Goal: Task Accomplishment & Management: Use online tool/utility

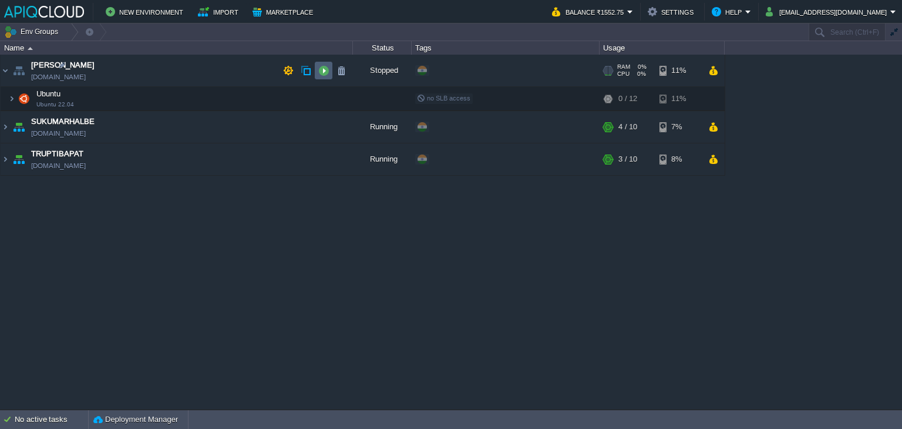
click at [318, 73] on button "button" at bounding box center [323, 70] width 11 height 11
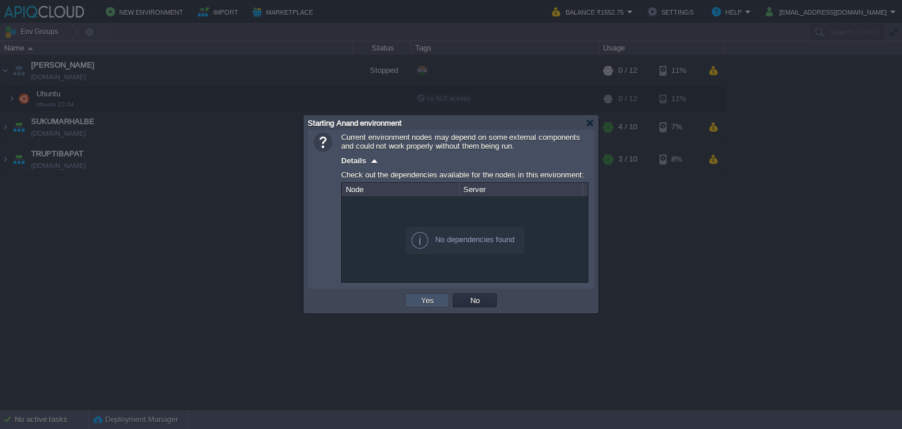
click at [425, 300] on button "Yes" at bounding box center [427, 300] width 20 height 11
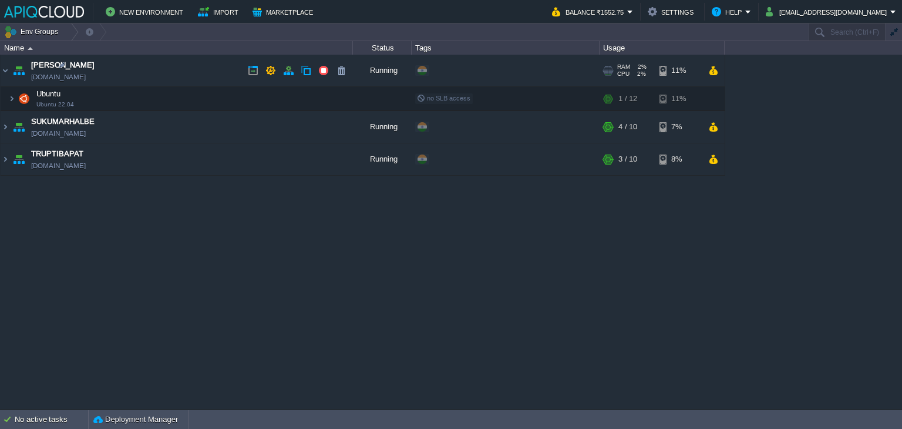
click at [193, 73] on td "Anand [DOMAIN_NAME]" at bounding box center [177, 71] width 352 height 32
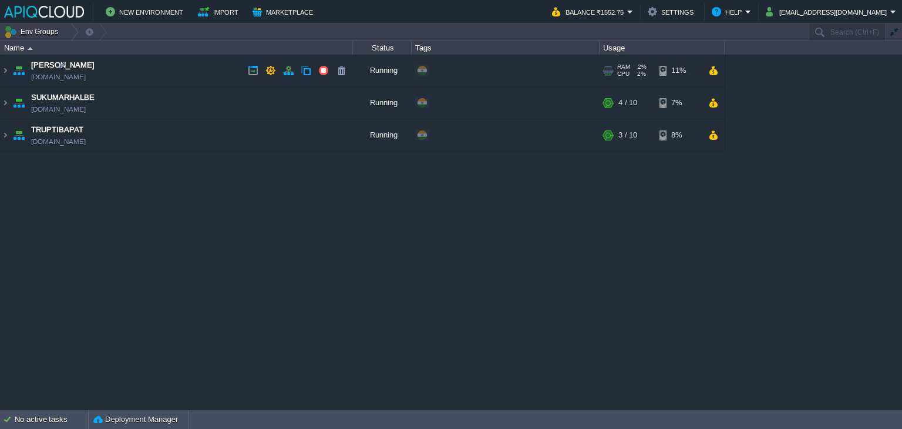
click at [228, 73] on td "Anand [DOMAIN_NAME]" at bounding box center [177, 71] width 352 height 32
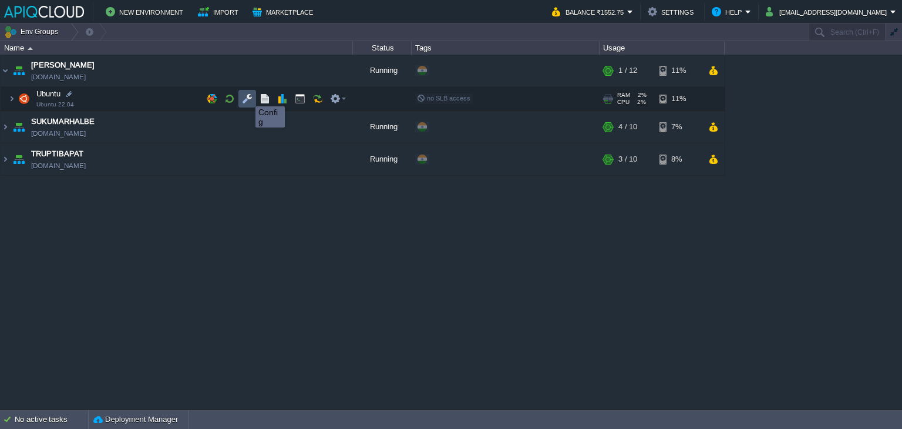
click at [247, 96] on button "button" at bounding box center [247, 98] width 11 height 11
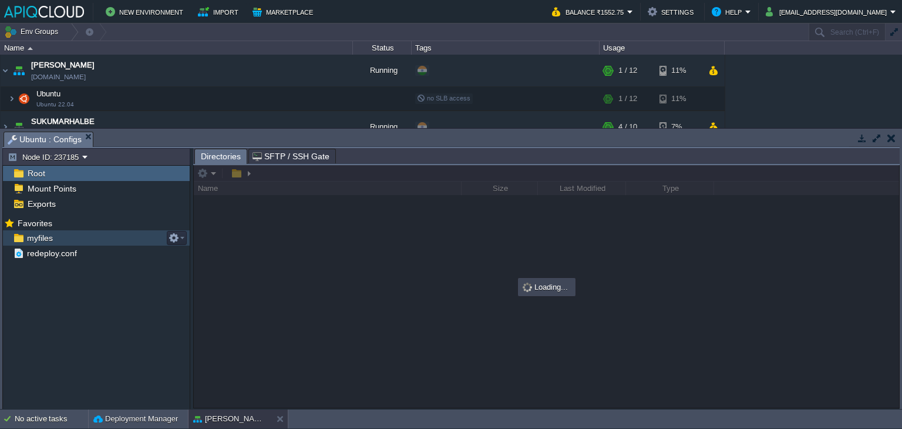
click at [36, 233] on span "myfiles" at bounding box center [40, 238] width 30 height 11
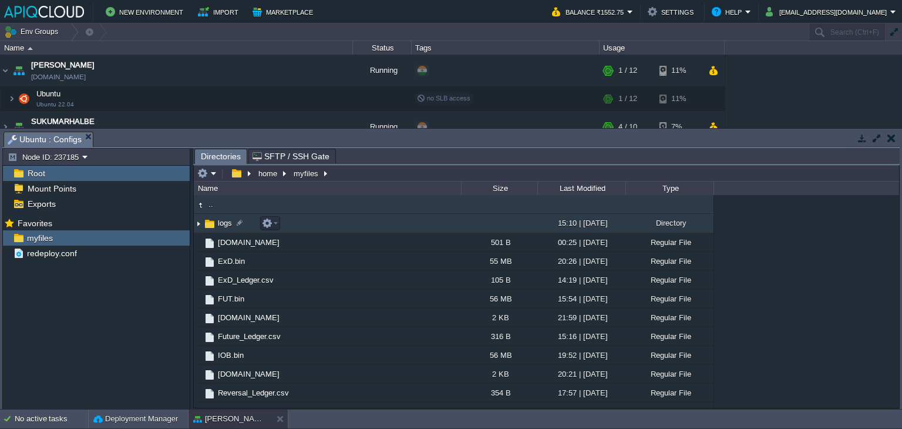
click at [200, 224] on img at bounding box center [198, 223] width 9 height 18
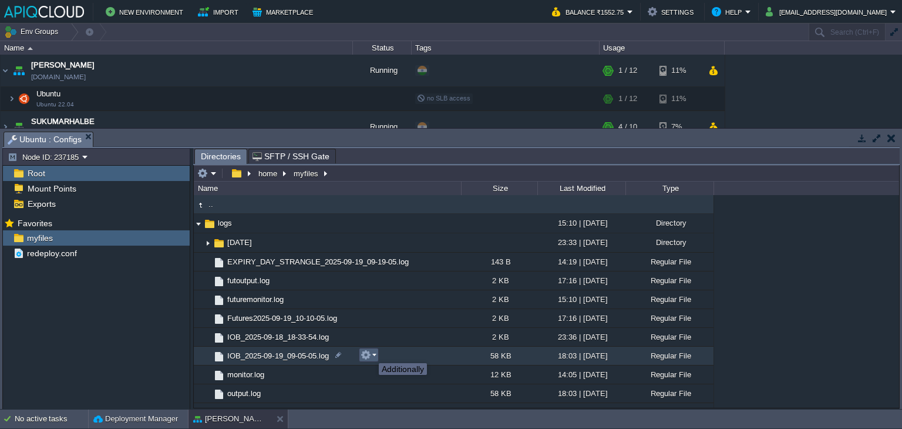
click at [370, 352] on button "button" at bounding box center [366, 354] width 11 height 11
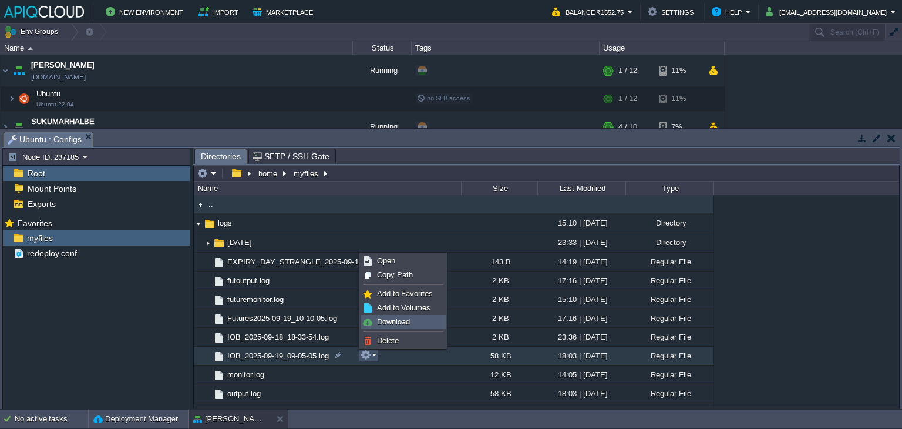
click at [386, 319] on span "Download" at bounding box center [393, 321] width 33 height 9
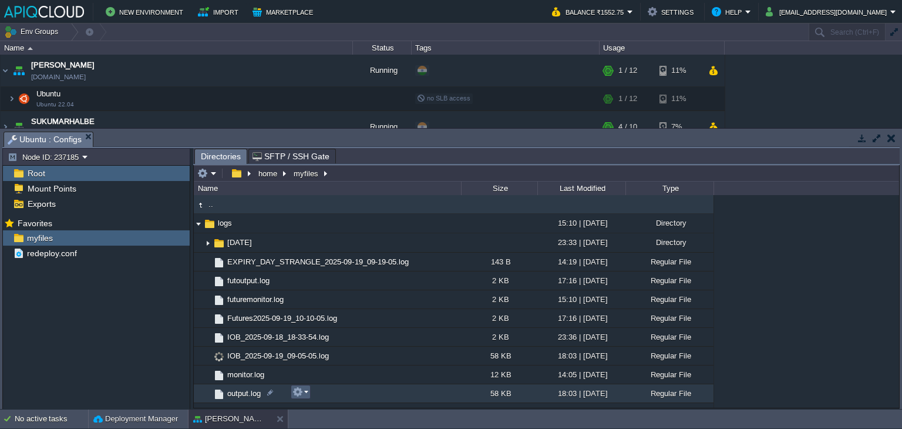
click at [303, 390] on em at bounding box center [300, 391] width 16 height 11
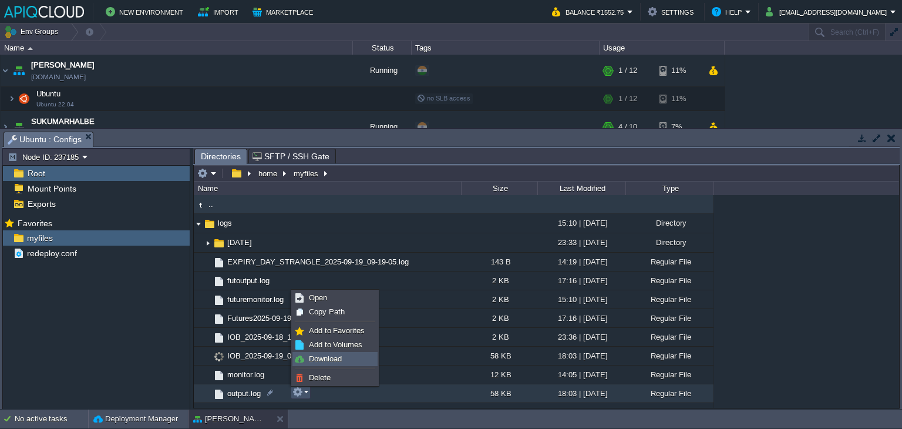
click at [319, 355] on span "Download" at bounding box center [325, 358] width 33 height 9
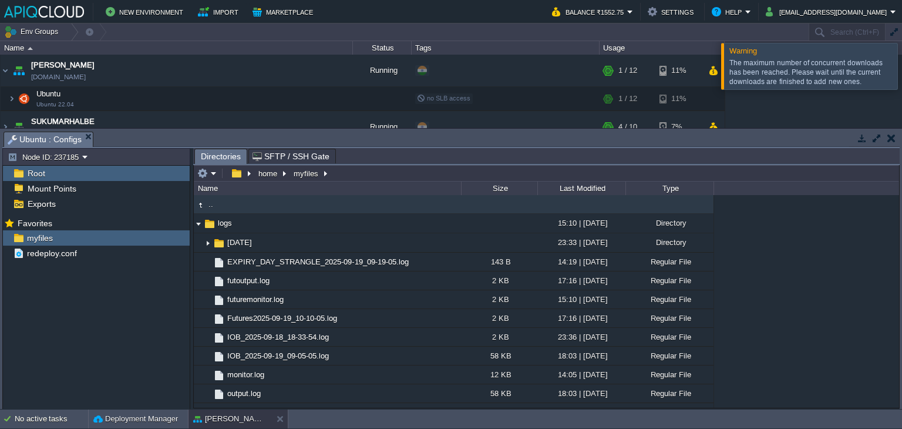
click at [901, 66] on div at bounding box center [916, 66] width 0 height 46
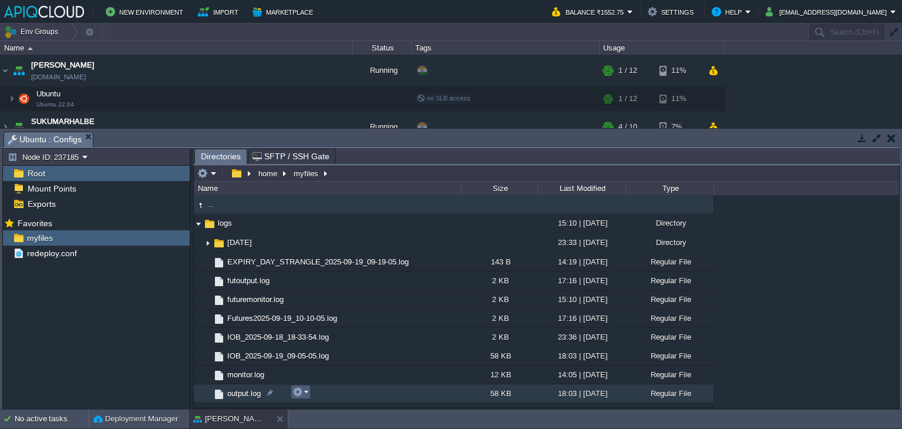
click at [307, 393] on em at bounding box center [300, 391] width 16 height 11
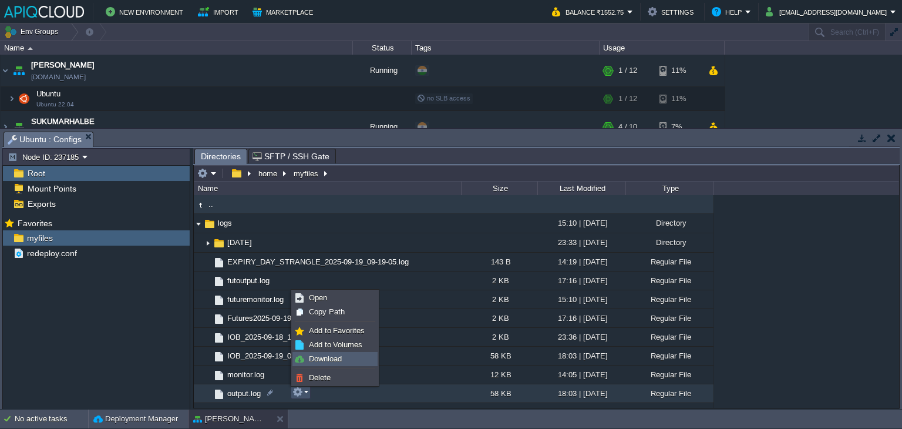
click at [321, 361] on span "Download" at bounding box center [325, 358] width 33 height 9
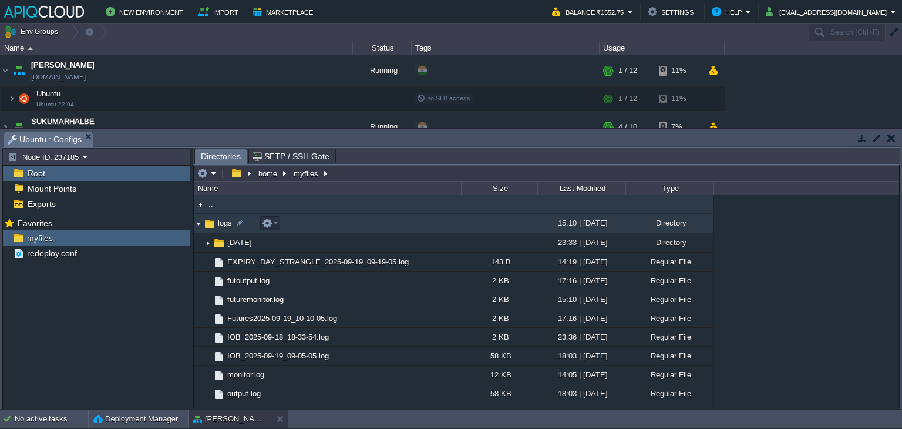
click at [196, 225] on img at bounding box center [198, 223] width 9 height 18
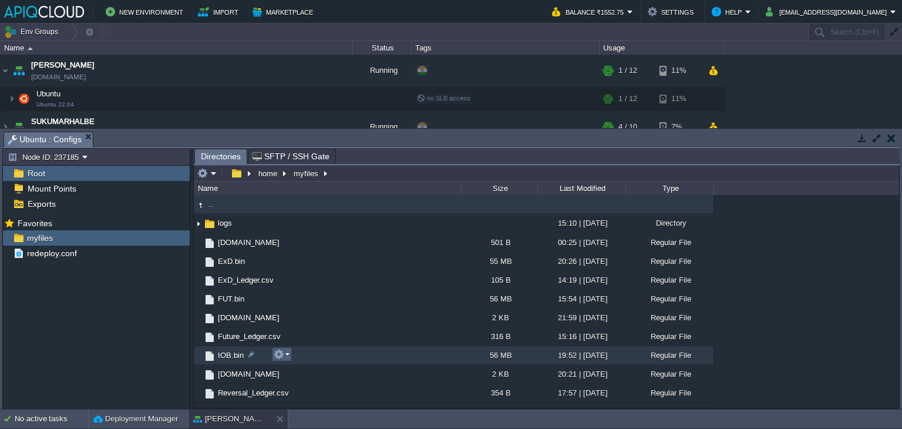
click at [285, 357] on em at bounding box center [282, 354] width 16 height 11
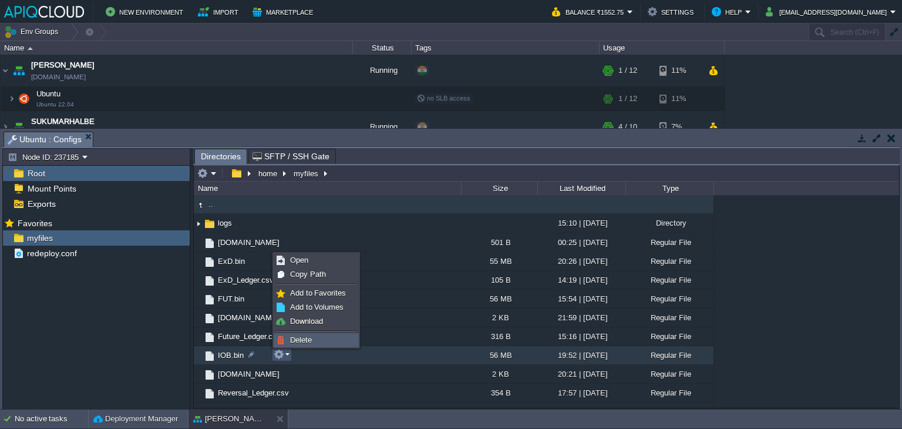
click at [298, 339] on span "Delete" at bounding box center [301, 339] width 22 height 9
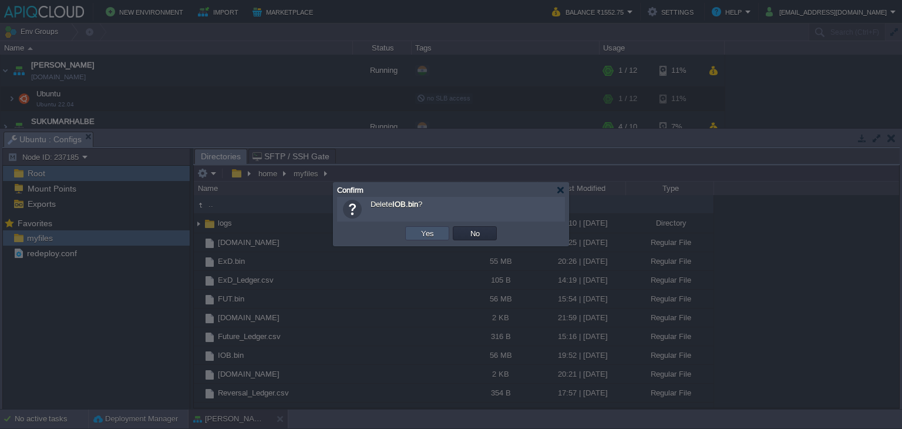
click at [423, 235] on button "Yes" at bounding box center [427, 233] width 20 height 11
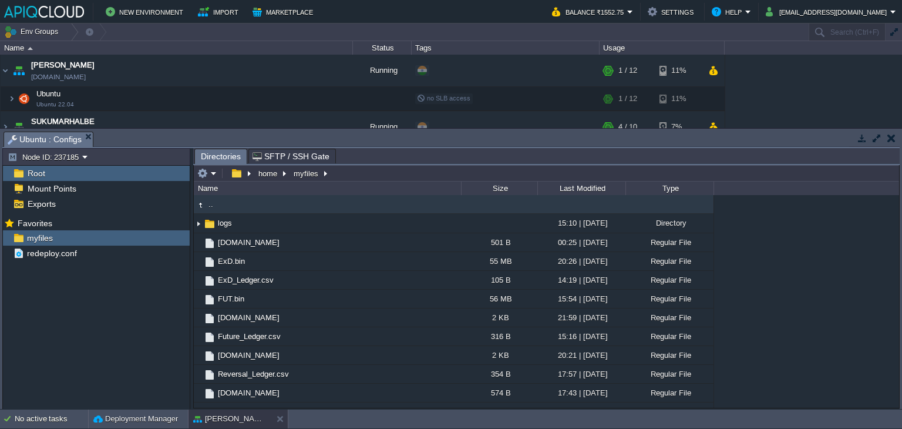
click at [890, 142] on button "button" at bounding box center [891, 138] width 8 height 11
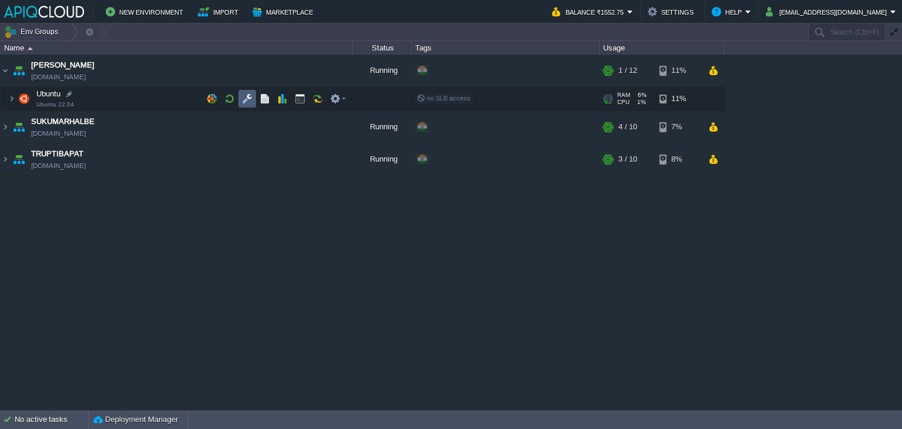
click at [248, 97] on button "button" at bounding box center [247, 98] width 11 height 11
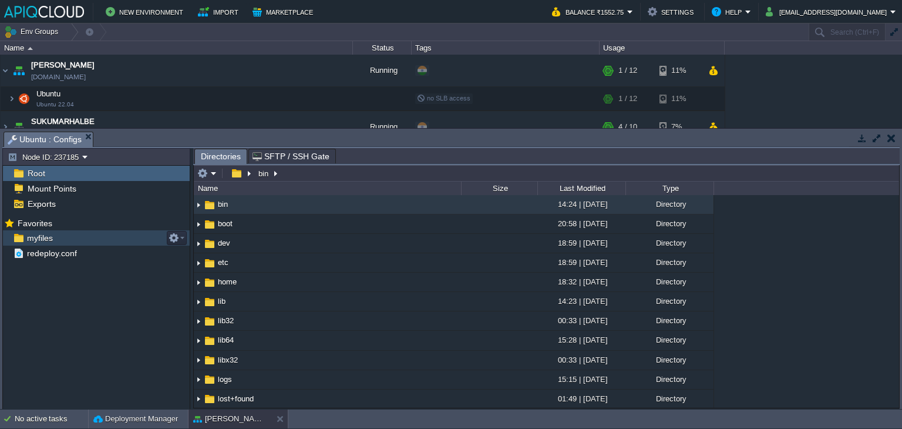
click at [38, 245] on div "myfiles" at bounding box center [96, 237] width 187 height 15
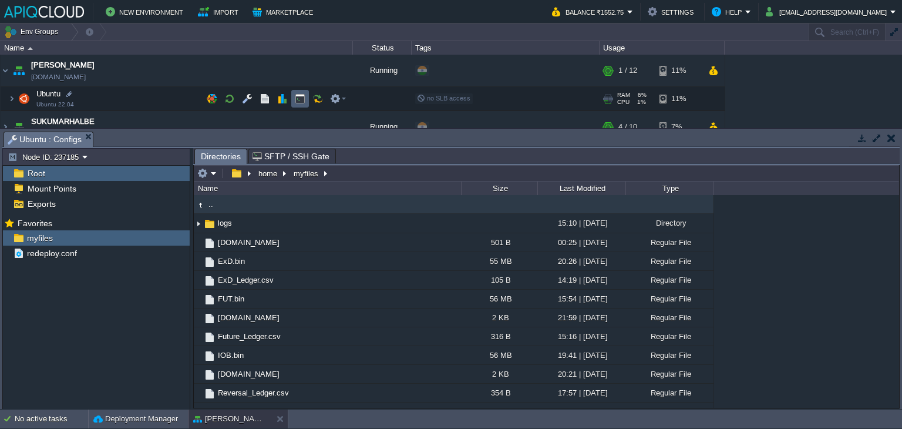
drag, startPoint x: 308, startPoint y: 102, endPoint x: 302, endPoint y: 98, distance: 6.4
click at [308, 102] on td at bounding box center [300, 99] width 18 height 18
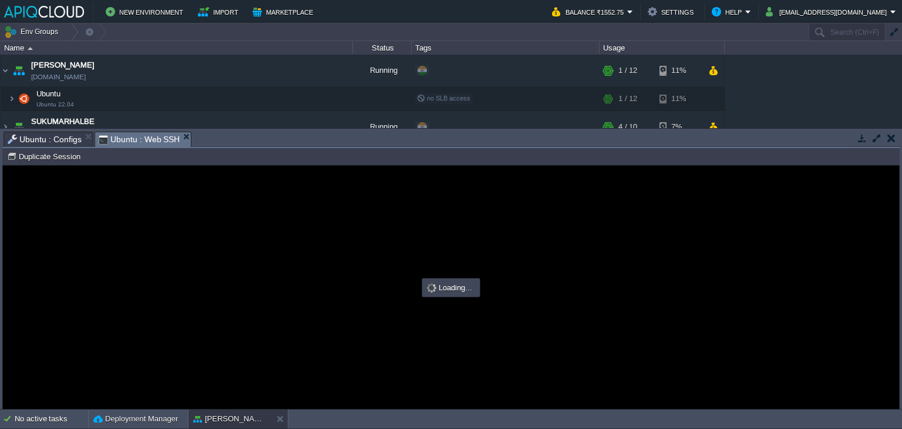
type input "#000000"
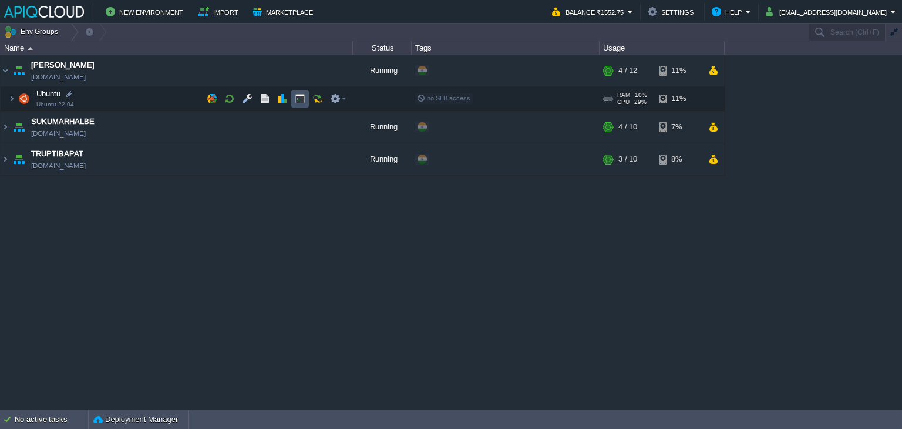
click at [299, 96] on button "button" at bounding box center [300, 98] width 11 height 11
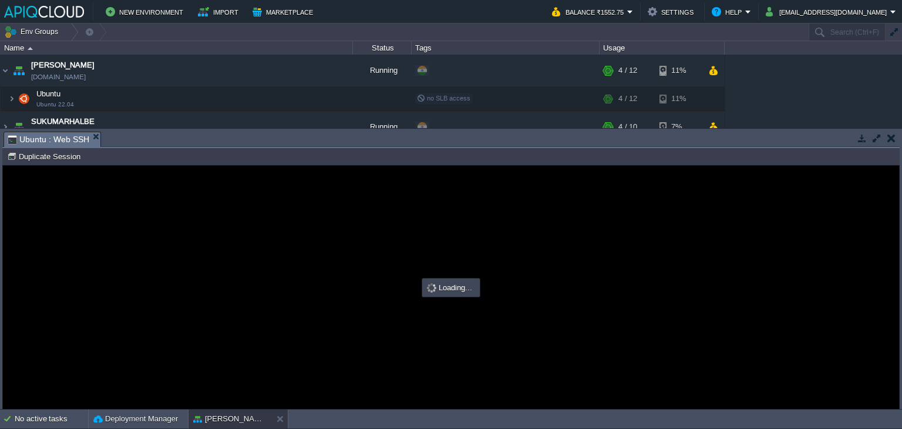
type input "#000000"
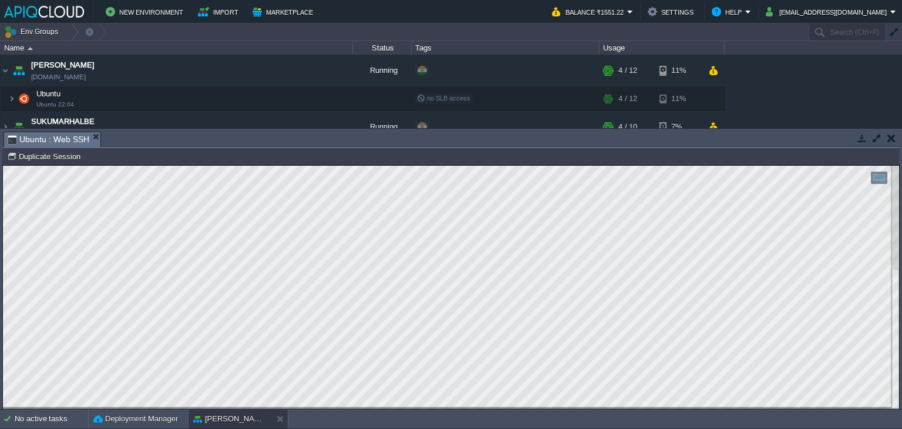
click at [892, 141] on button "button" at bounding box center [891, 138] width 8 height 11
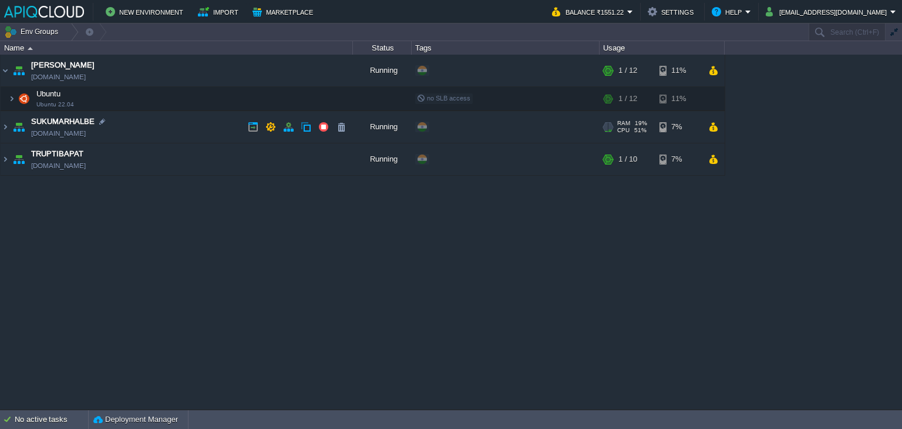
click at [201, 122] on td "SUKUMARHALBE [DOMAIN_NAME]" at bounding box center [177, 127] width 352 height 32
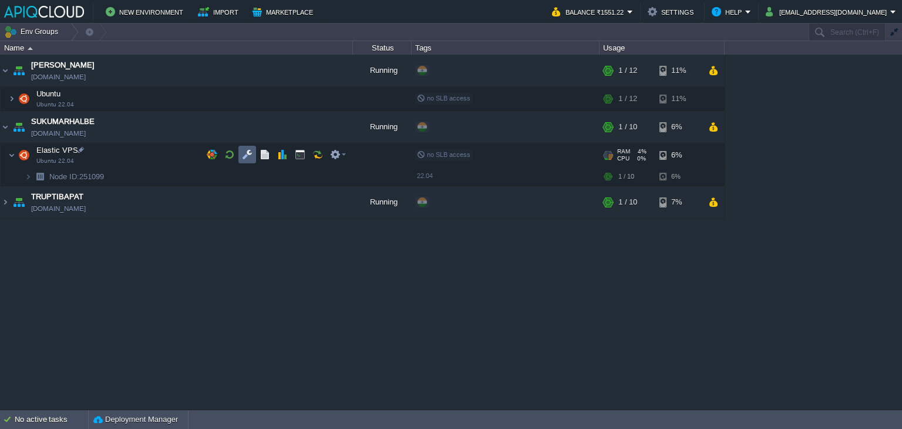
click at [244, 153] on button "button" at bounding box center [247, 154] width 11 height 11
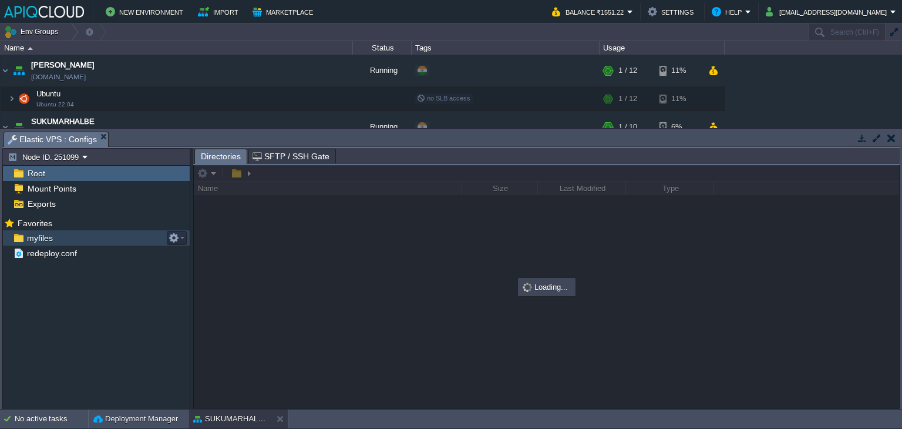
click at [55, 235] on div "myfiles" at bounding box center [96, 237] width 187 height 15
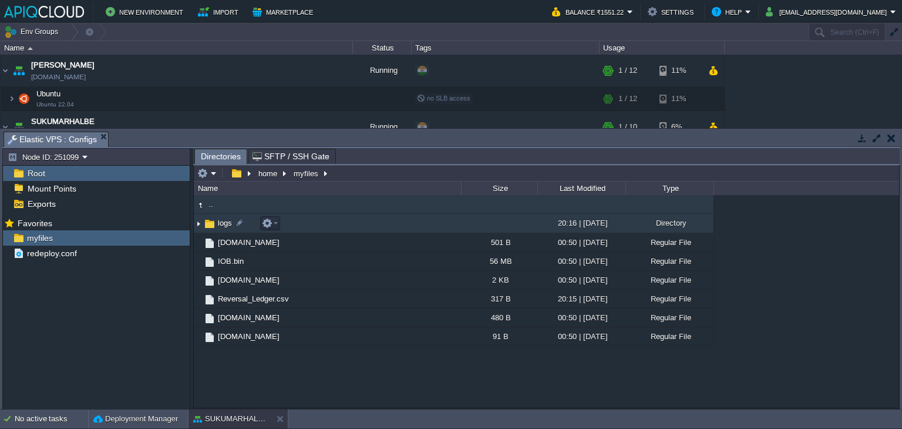
click at [198, 221] on img at bounding box center [198, 223] width 9 height 18
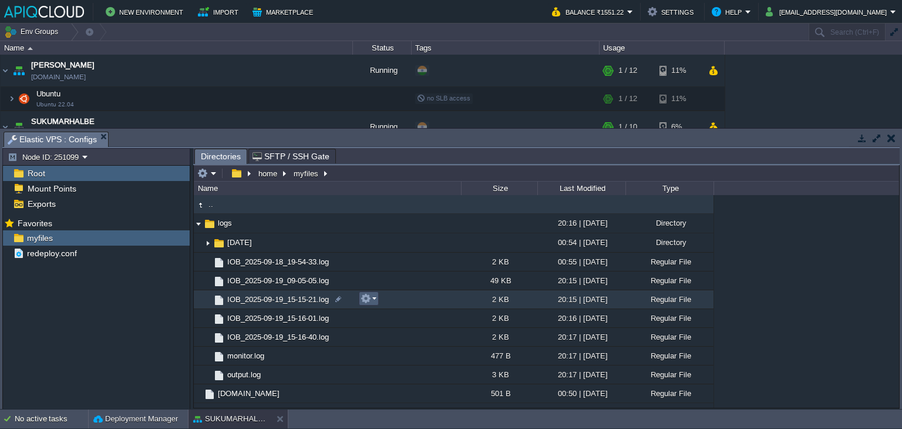
click at [372, 298] on em at bounding box center [369, 298] width 16 height 11
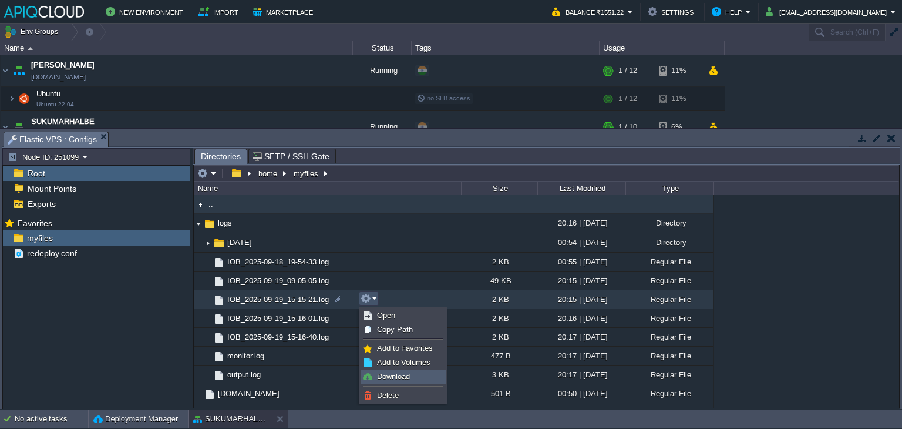
click at [385, 376] on span "Download" at bounding box center [393, 376] width 33 height 9
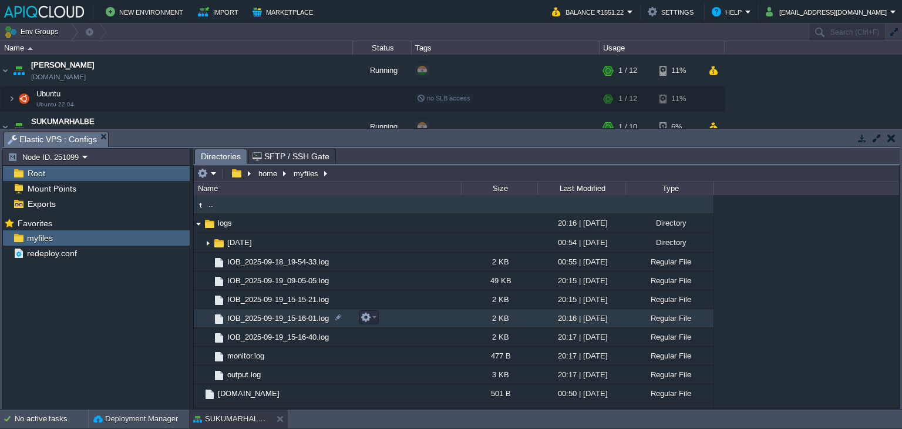
click at [263, 320] on span "IOB_2025-09-19_15-16-01.log" at bounding box center [277, 318] width 105 height 10
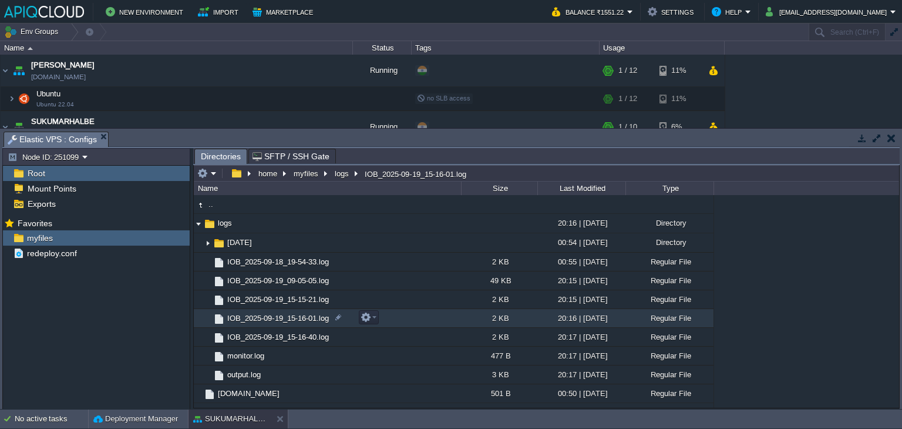
click at [263, 320] on span "IOB_2025-09-19_15-16-01.log" at bounding box center [277, 318] width 105 height 10
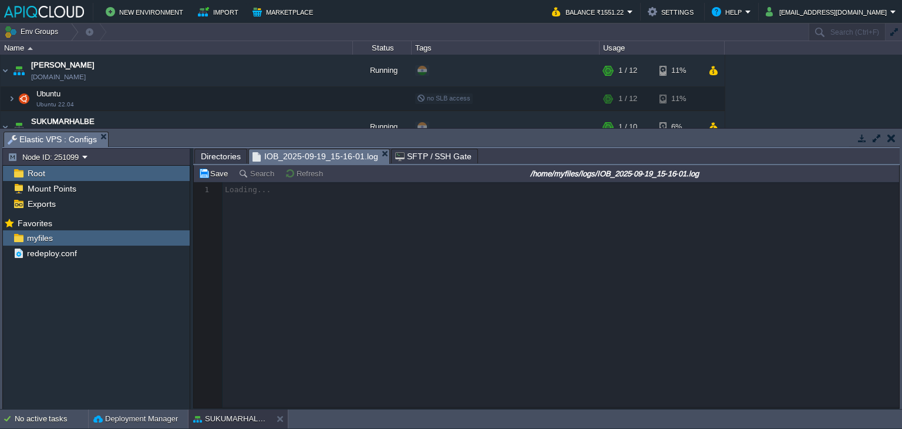
click at [215, 157] on span "Directories" at bounding box center [221, 156] width 40 height 14
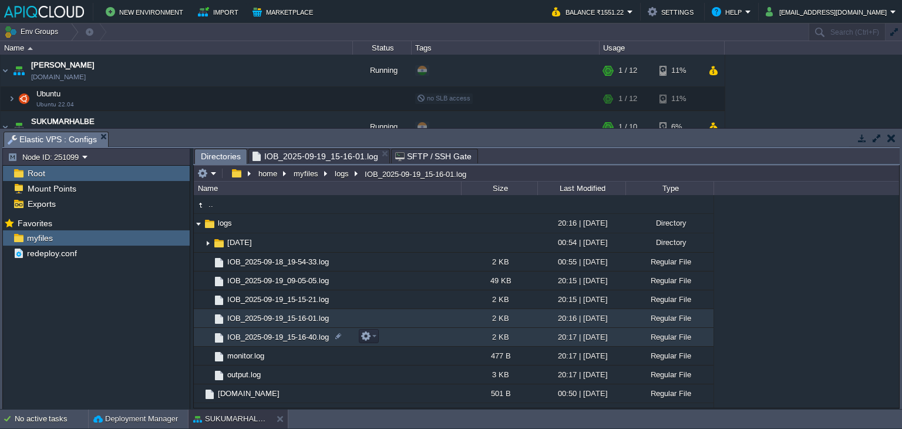
click at [244, 332] on span "IOB_2025-09-19_15-16-40.log" at bounding box center [277, 337] width 105 height 10
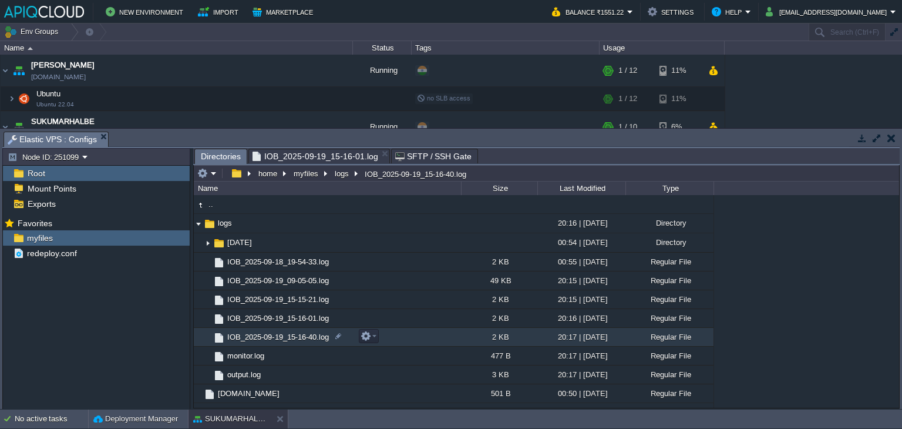
click at [244, 332] on span "IOB_2025-09-19_15-16-40.log" at bounding box center [277, 337] width 105 height 10
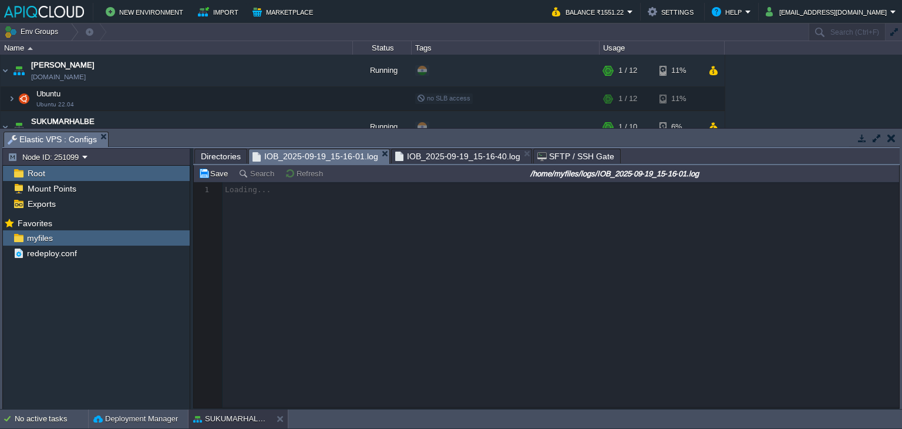
click at [301, 158] on span "IOB_2025-09-19_15-16-01.log" at bounding box center [315, 156] width 126 height 15
click at [206, 159] on span "Directories" at bounding box center [221, 156] width 40 height 14
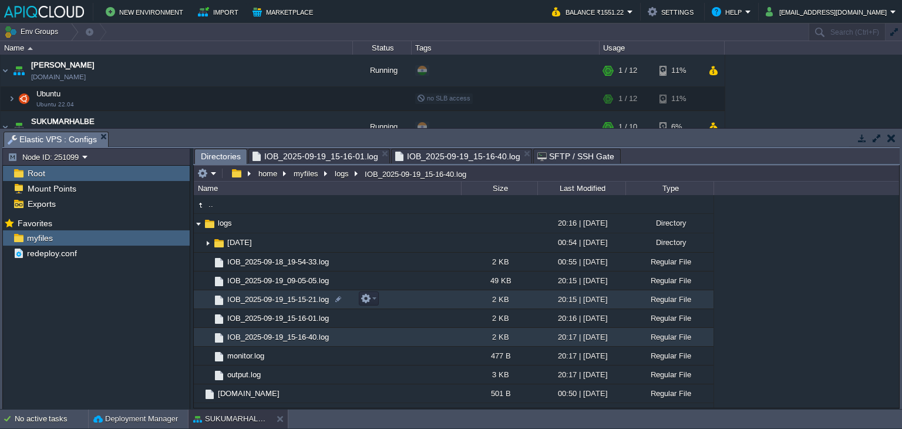
click at [270, 300] on span "IOB_2025-09-19_15-15-21.log" at bounding box center [277, 299] width 105 height 10
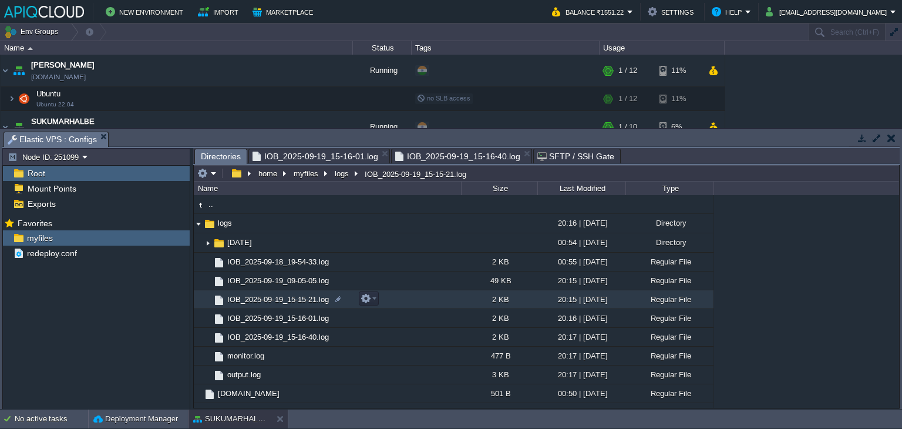
click at [270, 300] on span "IOB_2025-09-19_15-15-21.log" at bounding box center [277, 299] width 105 height 10
click at [224, 151] on span "Directories" at bounding box center [221, 156] width 40 height 15
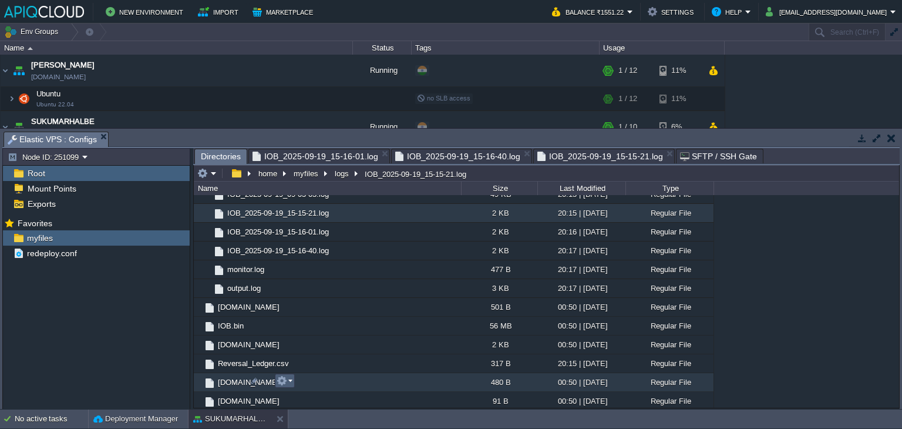
scroll to position [87, 0]
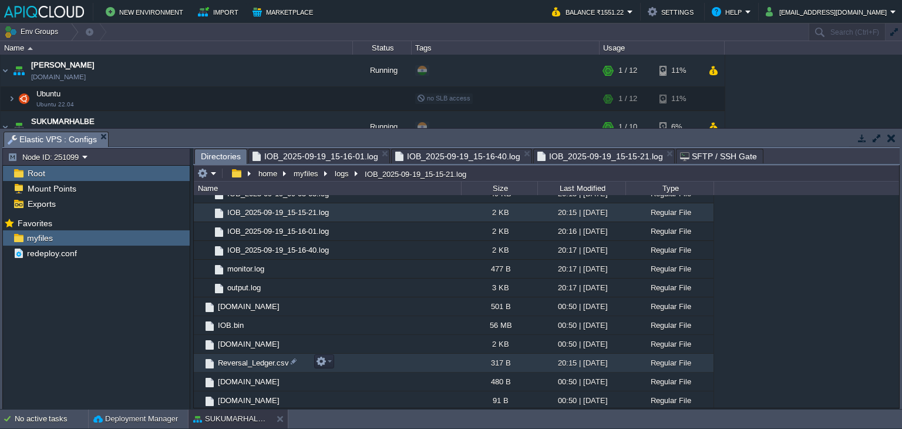
click at [244, 361] on span "Reversal_Ledger.csv" at bounding box center [253, 363] width 75 height 10
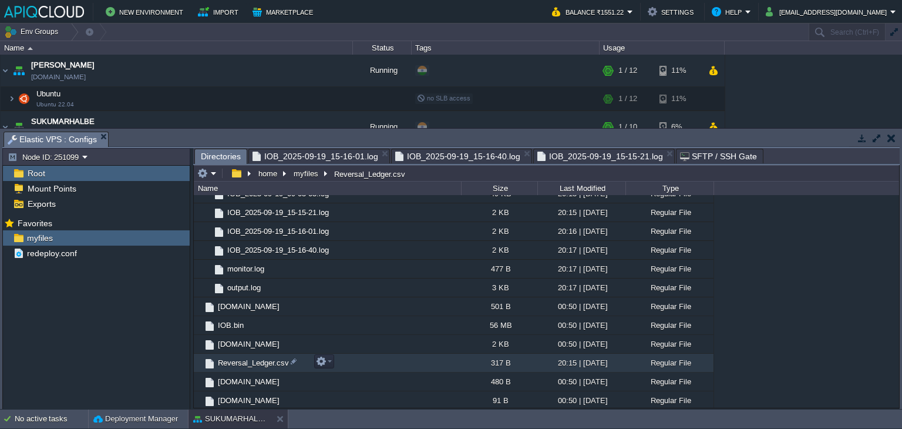
click at [244, 361] on span "Reversal_Ledger.csv" at bounding box center [253, 363] width 75 height 10
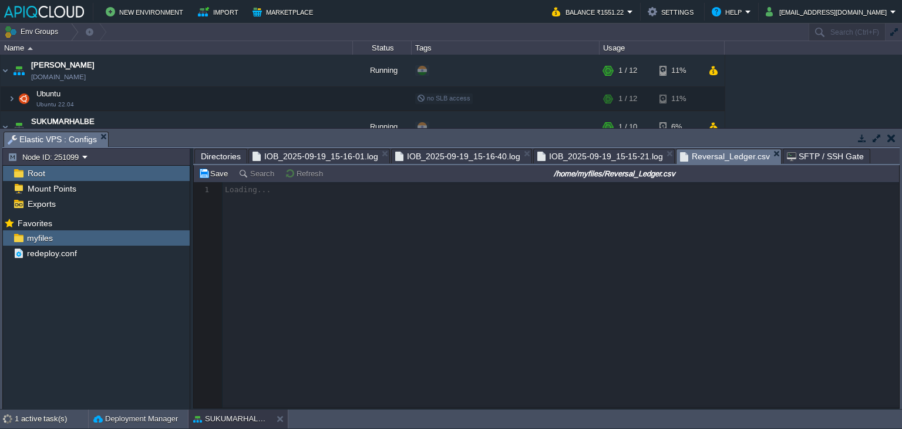
scroll to position [4, 0]
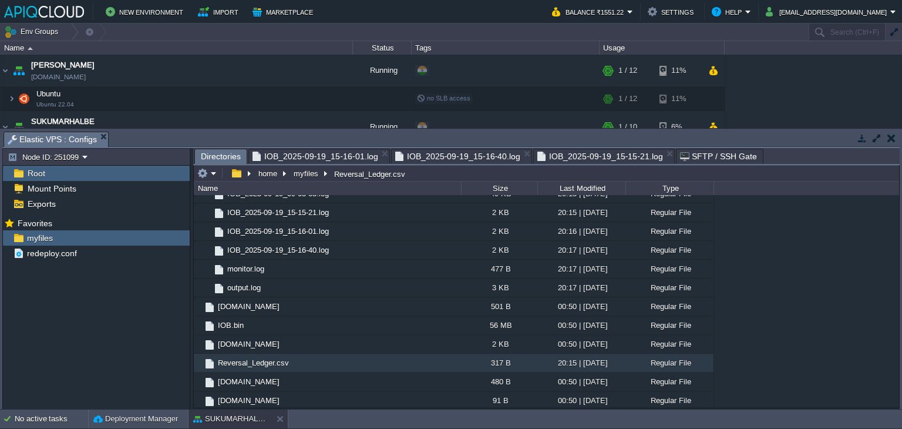
click at [597, 155] on span "IOB_2025-09-19_15-15-21.log" at bounding box center [600, 156] width 126 height 14
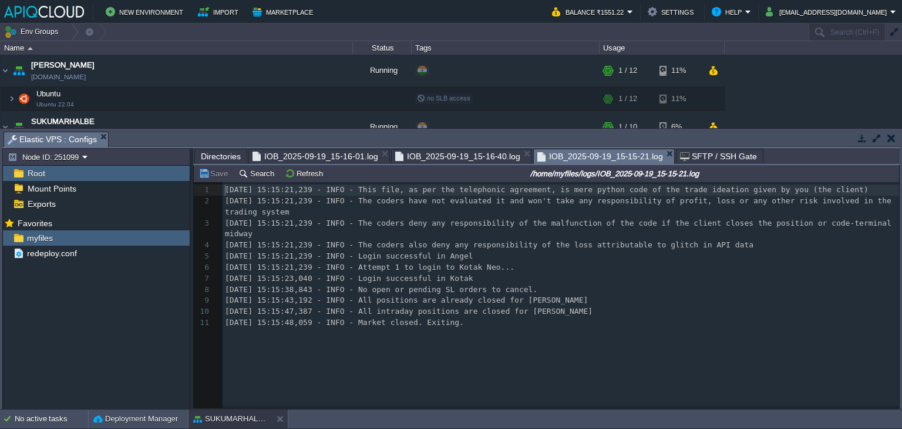
click at [479, 153] on span "IOB_2025-09-19_15-16-40.log" at bounding box center [458, 156] width 126 height 14
click at [312, 153] on span "IOB_2025-09-19_15-16-01.log" at bounding box center [315, 156] width 126 height 15
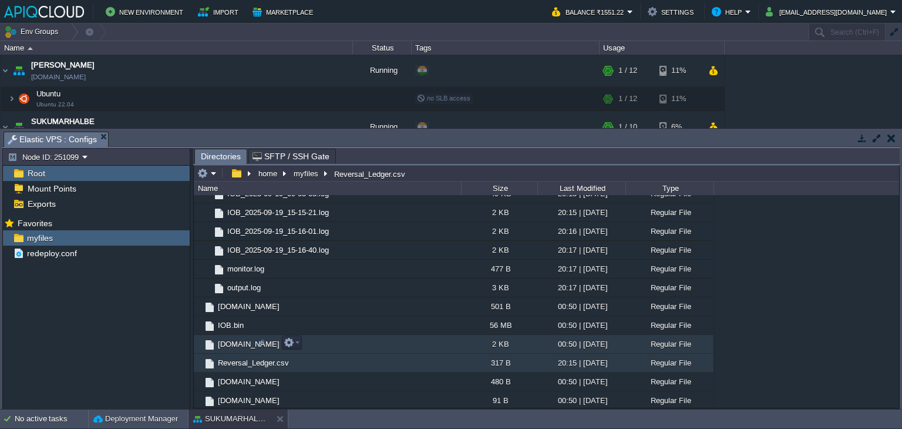
click at [240, 340] on span "[DOMAIN_NAME]" at bounding box center [248, 344] width 65 height 10
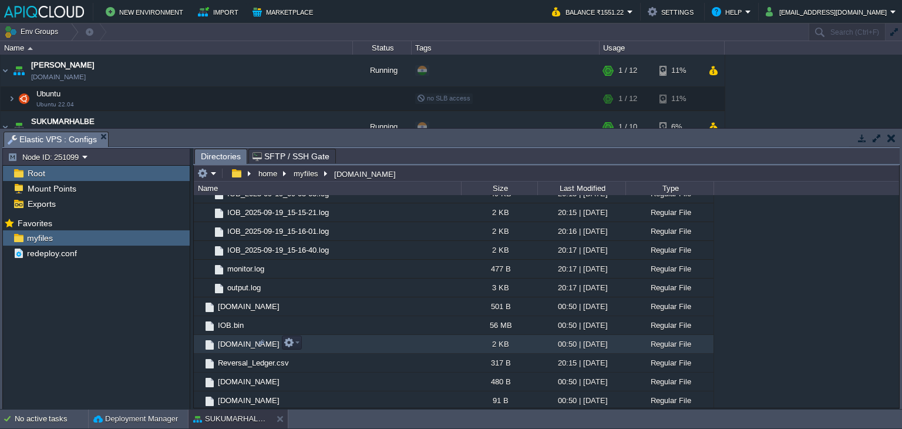
click at [240, 340] on span "[DOMAIN_NAME]" at bounding box center [248, 344] width 65 height 10
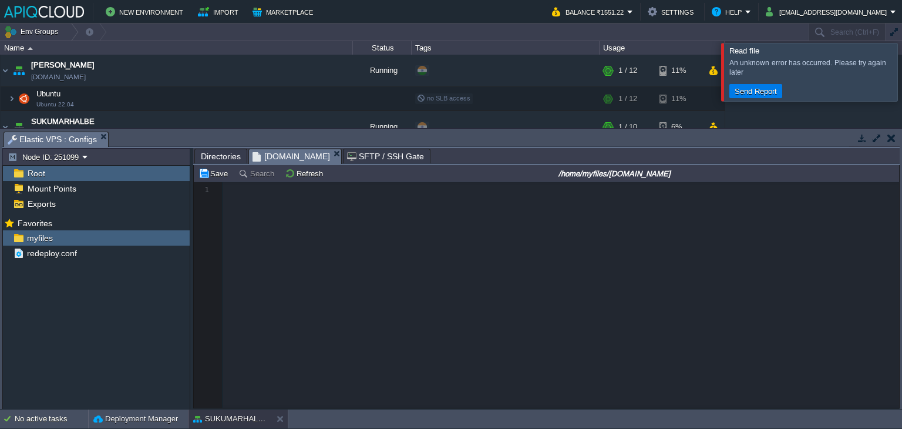
click at [888, 137] on button "button" at bounding box center [891, 138] width 8 height 11
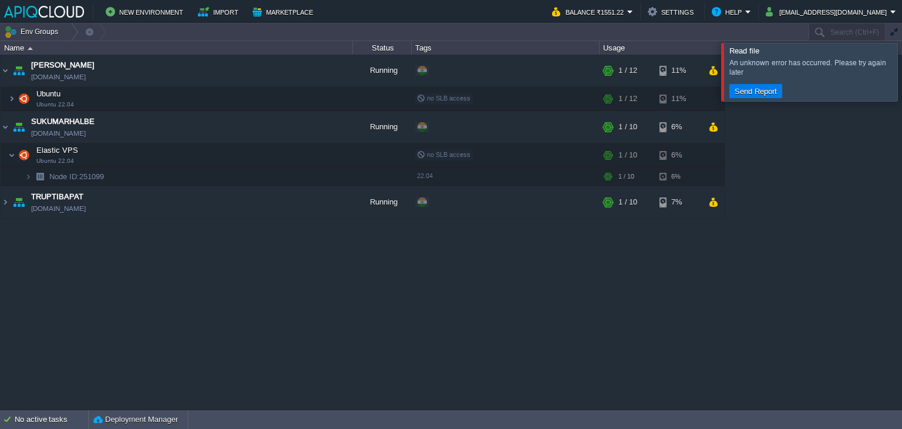
click at [901, 73] on div at bounding box center [916, 72] width 0 height 58
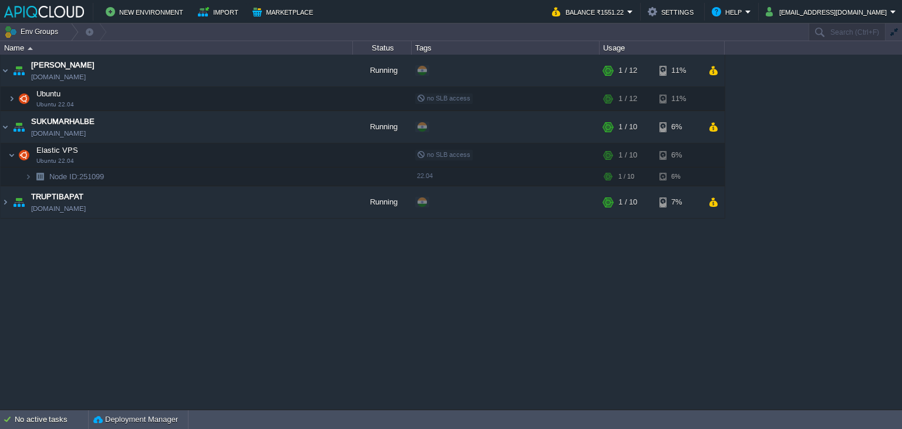
click at [869, 238] on div "Anand [DOMAIN_NAME] Running + Add to Env Group RAM 3% CPU 1% 1 / 12 11% Ubuntu …" at bounding box center [451, 232] width 902 height 355
click at [244, 153] on button "button" at bounding box center [247, 154] width 11 height 11
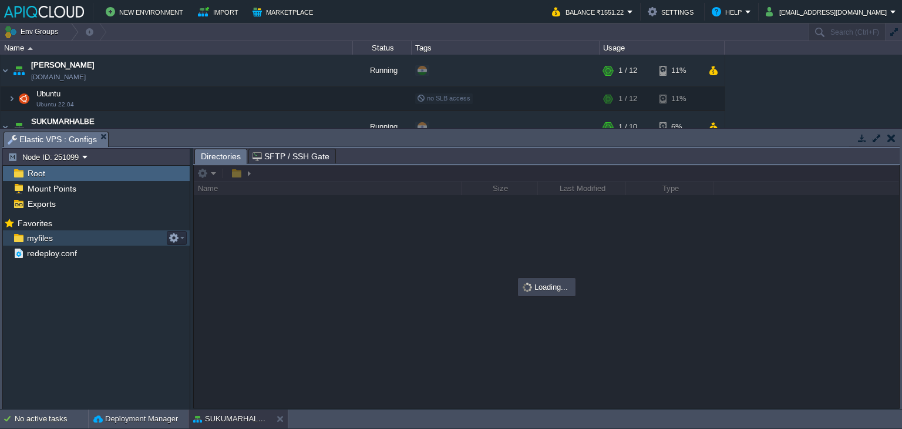
click at [42, 234] on span "myfiles" at bounding box center [40, 238] width 30 height 11
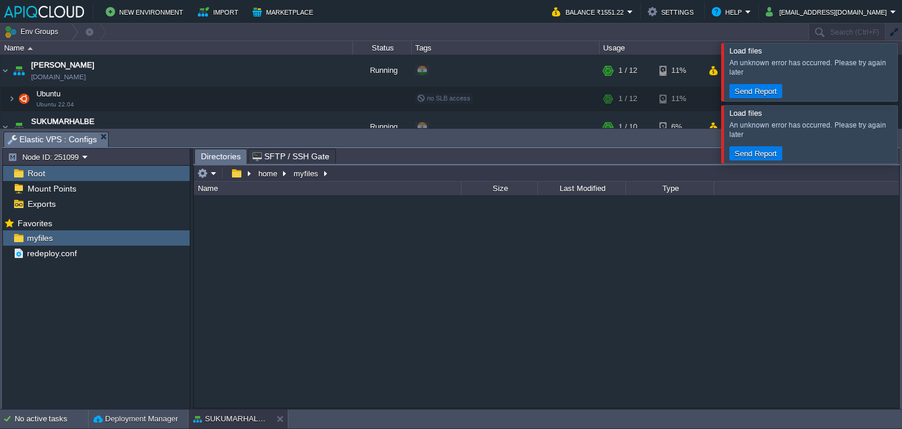
click at [901, 73] on div at bounding box center [916, 72] width 0 height 58
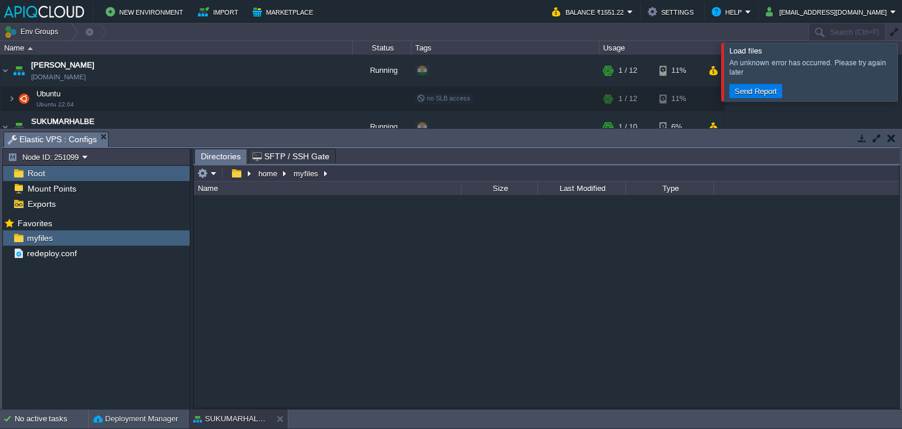
click at [892, 137] on button "button" at bounding box center [891, 138] width 8 height 11
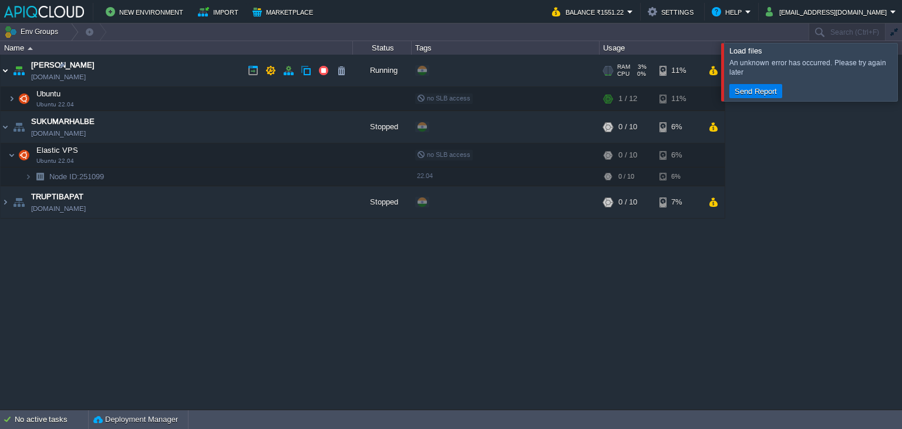
click at [3, 69] on img at bounding box center [5, 71] width 9 height 32
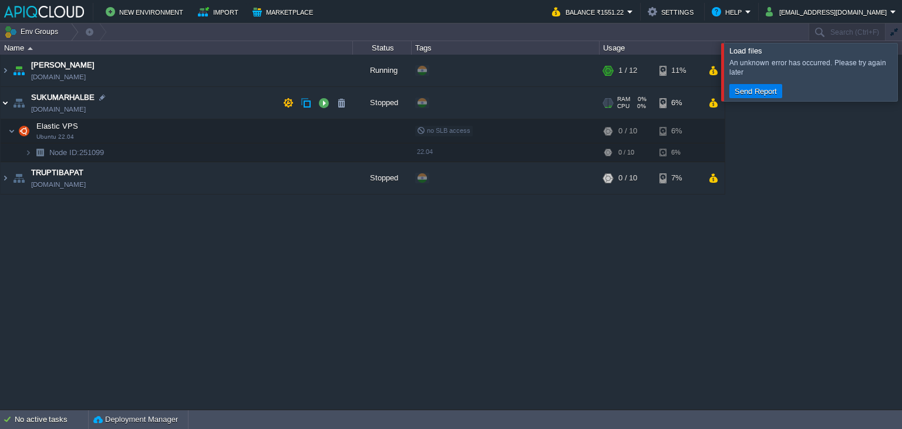
click at [2, 97] on img at bounding box center [5, 103] width 9 height 32
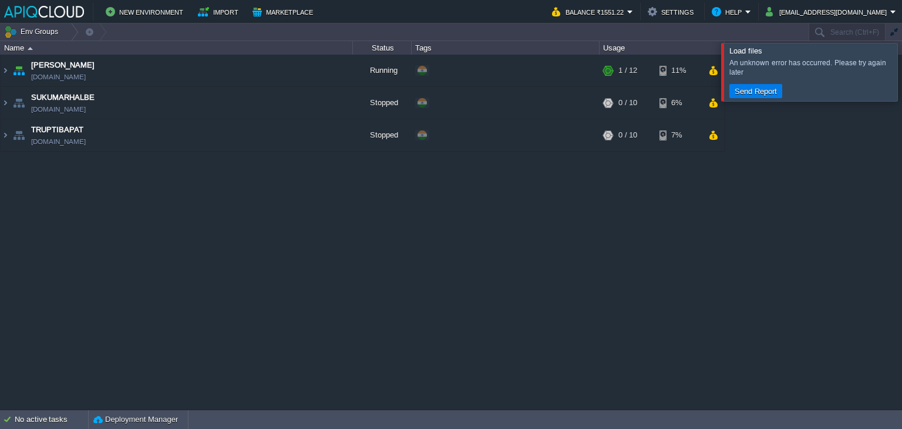
click at [901, 72] on div at bounding box center [916, 72] width 0 height 58
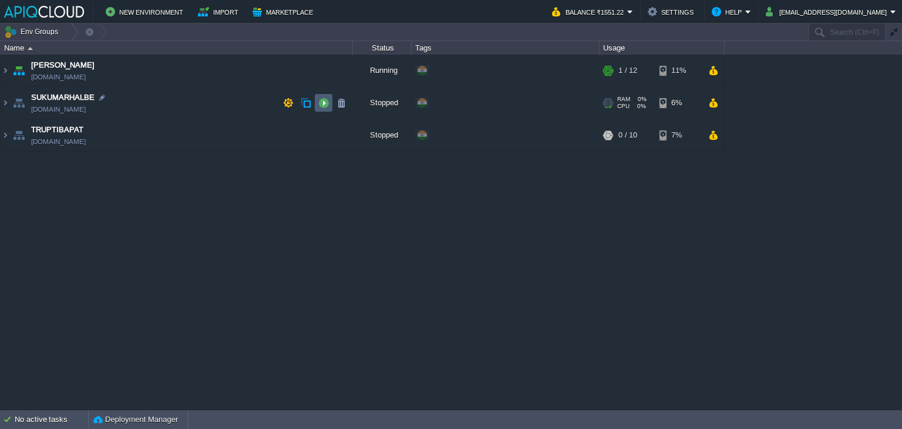
click at [325, 102] on button "button" at bounding box center [323, 102] width 11 height 11
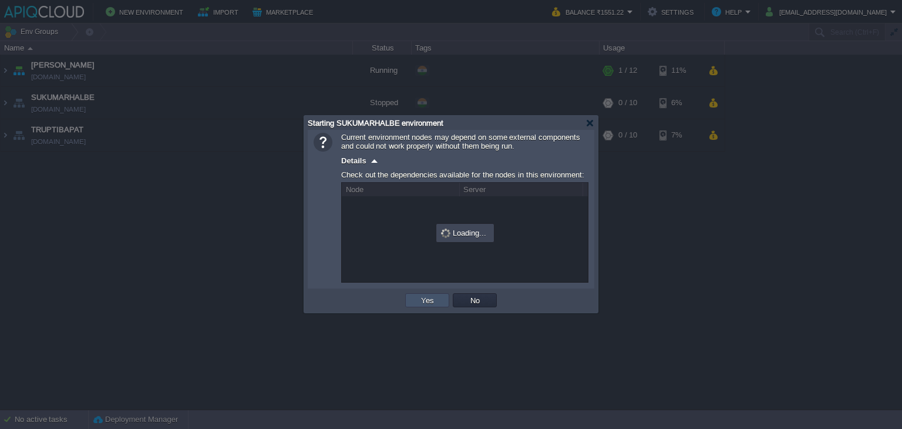
click at [434, 295] on button "Yes" at bounding box center [427, 300] width 20 height 11
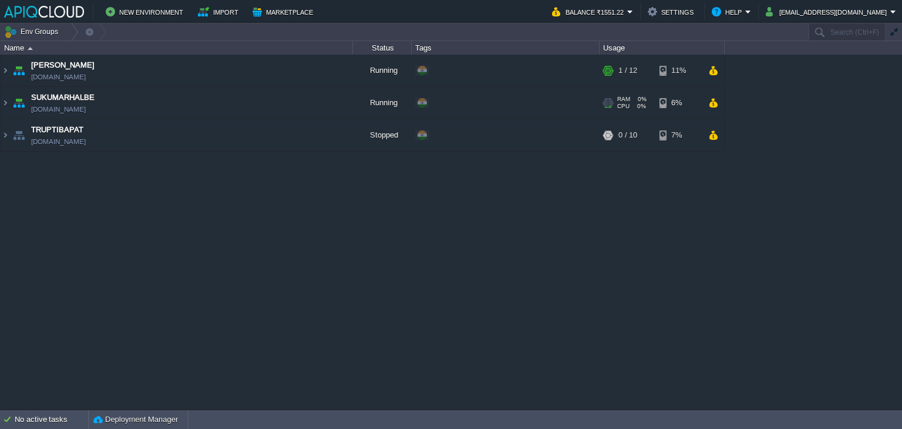
click at [233, 103] on td "SUKUMARHALBE [DOMAIN_NAME]" at bounding box center [177, 103] width 352 height 32
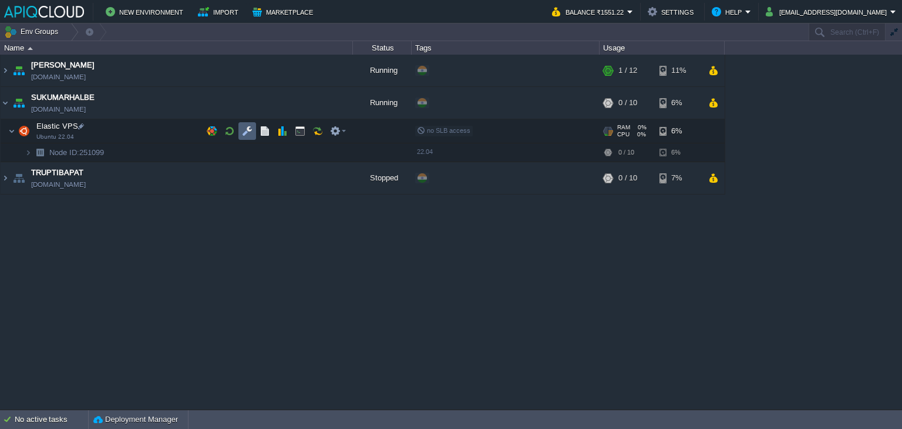
click at [246, 132] on button "button" at bounding box center [247, 131] width 11 height 11
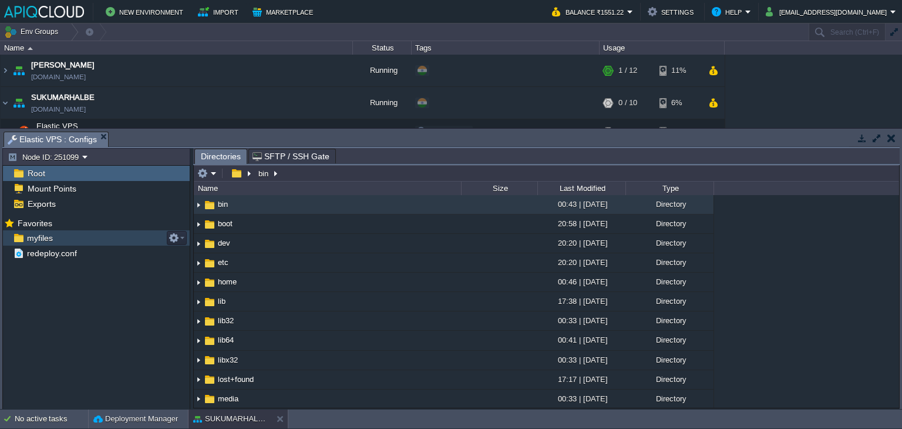
click at [43, 238] on span "myfiles" at bounding box center [40, 238] width 30 height 11
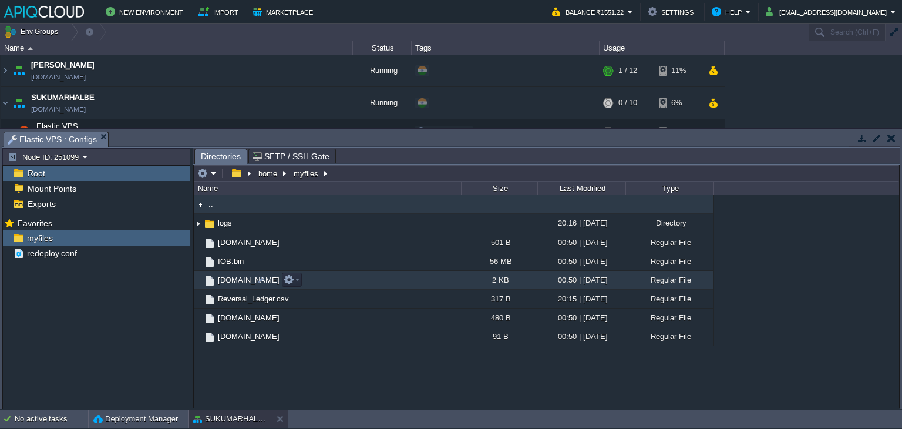
click at [233, 281] on span "[DOMAIN_NAME]" at bounding box center [248, 280] width 65 height 10
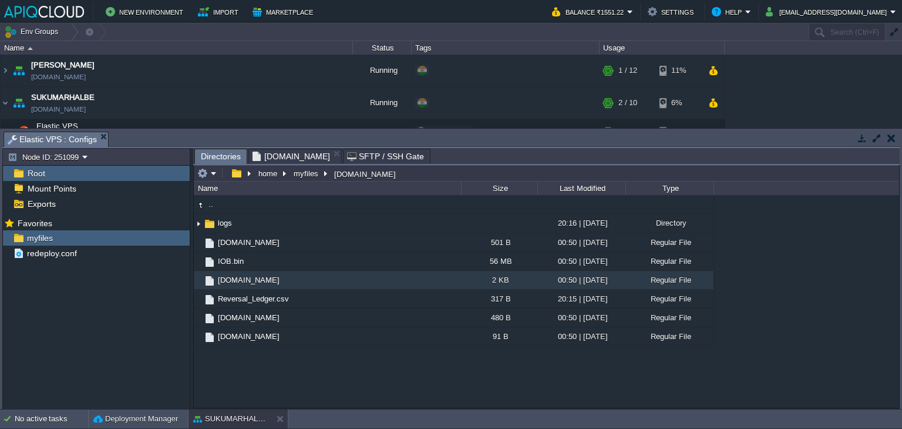
click at [214, 156] on span "Directories" at bounding box center [221, 156] width 40 height 15
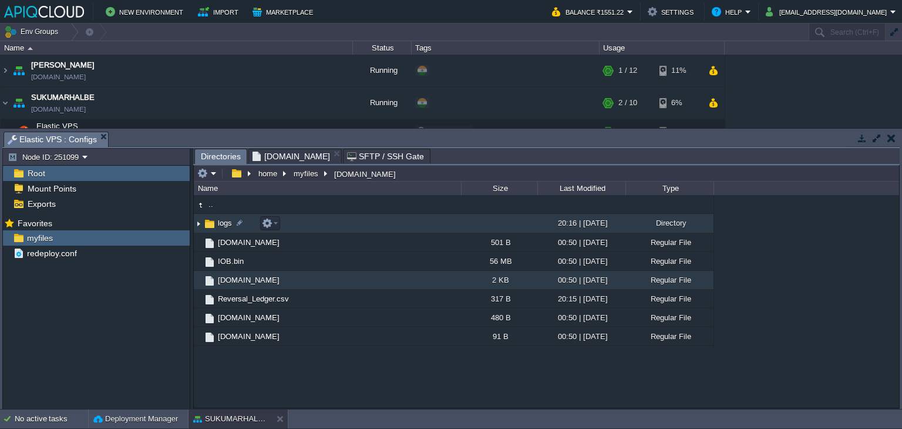
click at [197, 224] on img at bounding box center [198, 223] width 9 height 18
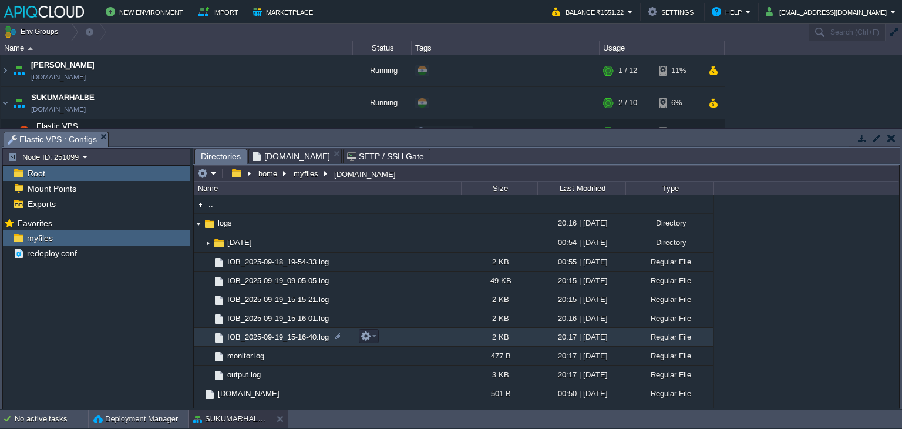
click at [291, 334] on span "IOB_2025-09-19_15-16-40.log" at bounding box center [277, 337] width 105 height 10
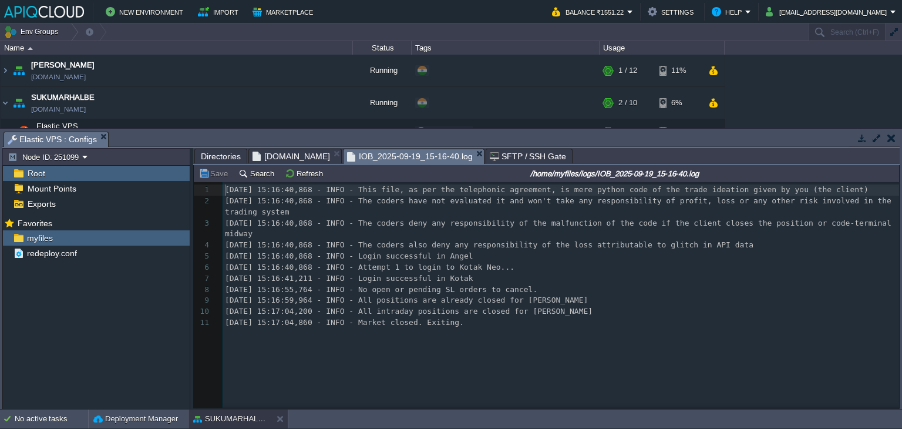
click at [282, 159] on span "[DOMAIN_NAME]" at bounding box center [291, 156] width 78 height 14
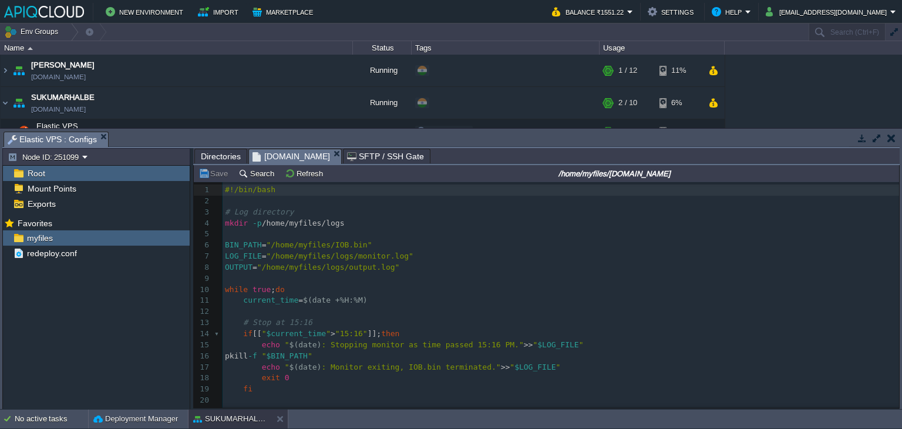
click at [368, 333] on div "51 1 #!/bin/bash 2 ​ 3 # Log directory 4 mkdir -p /home/myfiles/logs 5 ​ 6 BIN_…" at bounding box center [561, 350] width 676 height 332
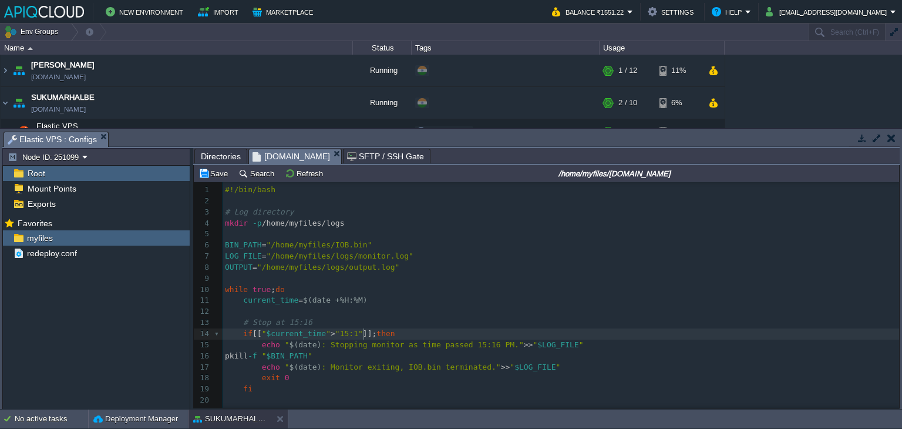
type textarea "5"
click at [474, 346] on div "xxxxxxxxxx 1 #!/bin/bash 2 ​ 3 # Log directory 4 mkdir -p /home/myfiles/logs 5 …" at bounding box center [561, 350] width 676 height 332
type textarea "5"
click at [303, 322] on span "# Stop at 15:16" at bounding box center [277, 322] width 69 height 9
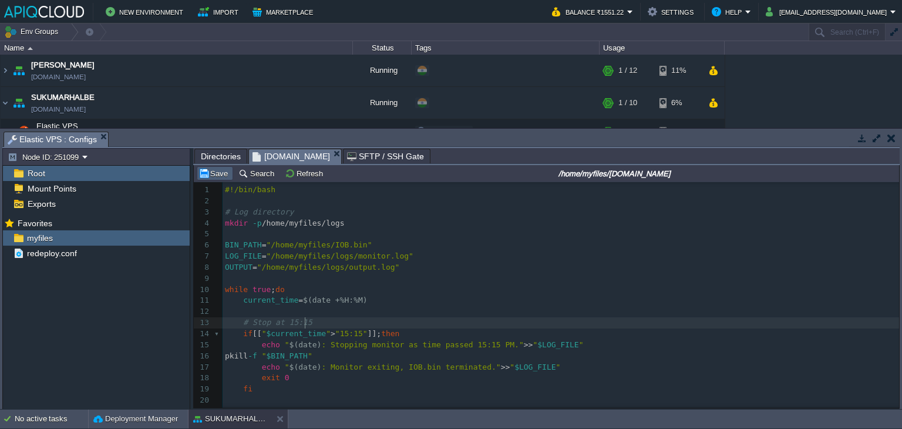
type textarea "5"
click at [211, 173] on button "Save" at bounding box center [214, 173] width 33 height 11
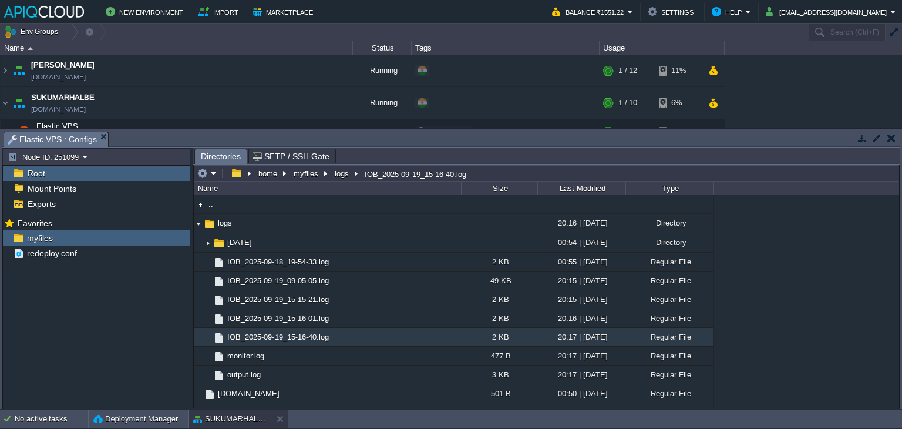
click at [888, 134] on button "button" at bounding box center [891, 138] width 8 height 11
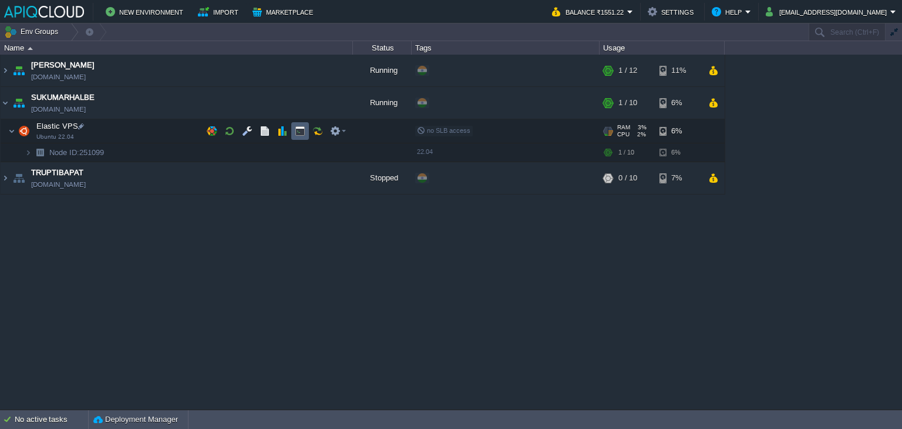
click at [297, 132] on button "button" at bounding box center [300, 131] width 11 height 11
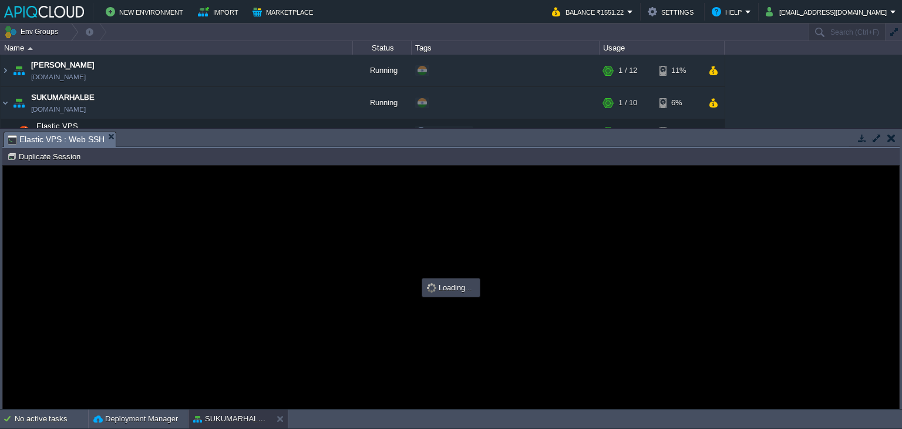
scroll to position [0, 0]
type input "#000000"
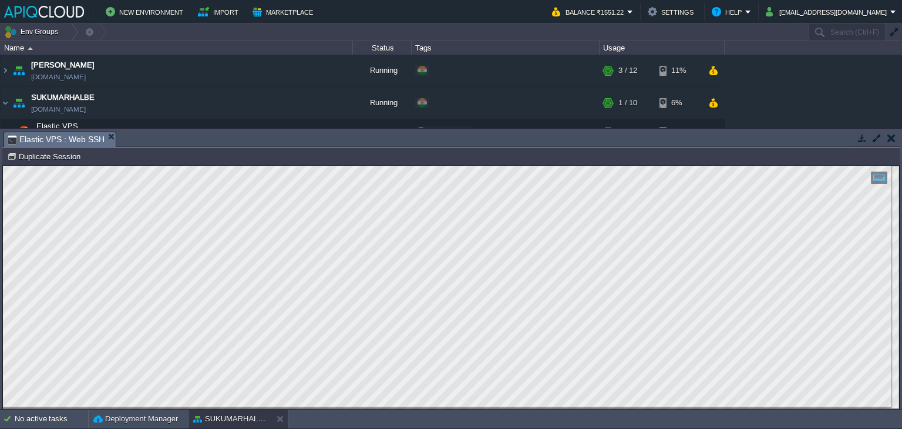
click at [892, 136] on button "button" at bounding box center [891, 138] width 8 height 11
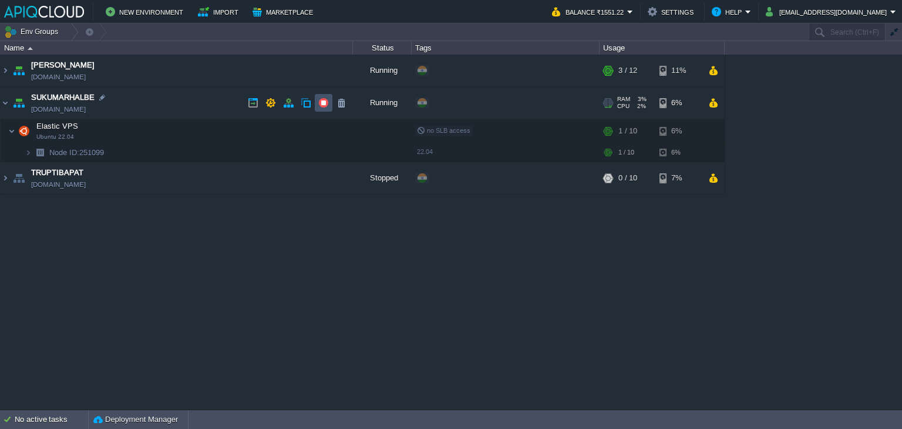
click at [324, 102] on button "button" at bounding box center [323, 102] width 11 height 11
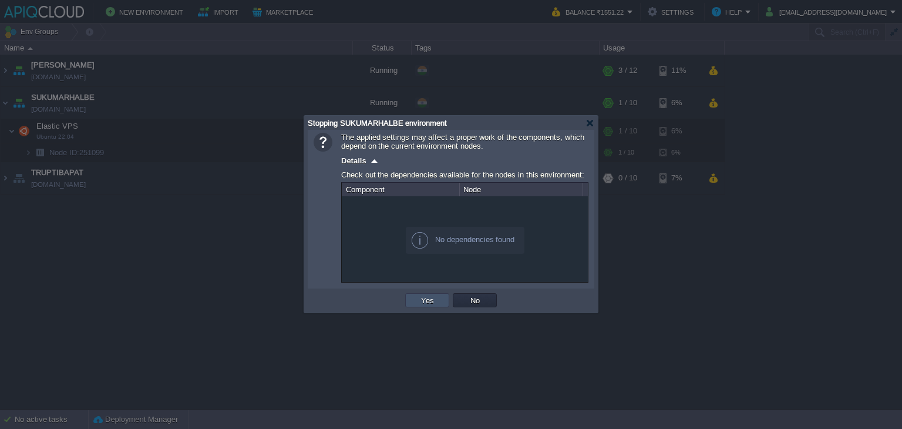
click at [425, 304] on button "Yes" at bounding box center [427, 300] width 20 height 11
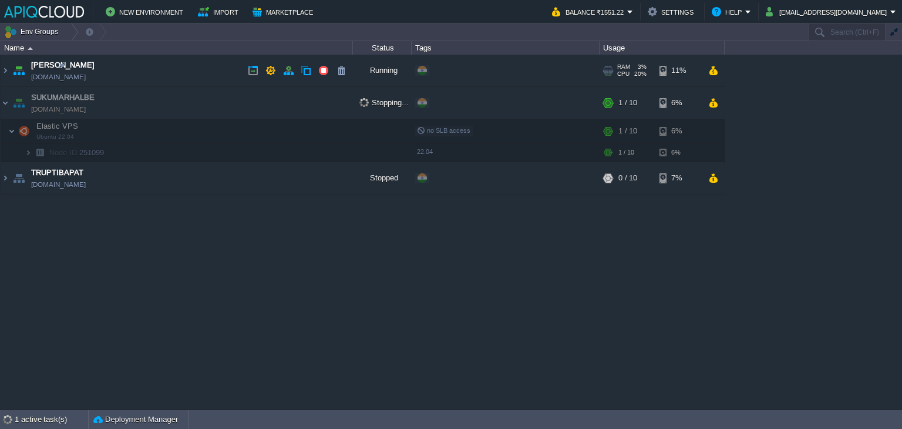
click at [178, 66] on td "Anand [DOMAIN_NAME]" at bounding box center [177, 71] width 352 height 32
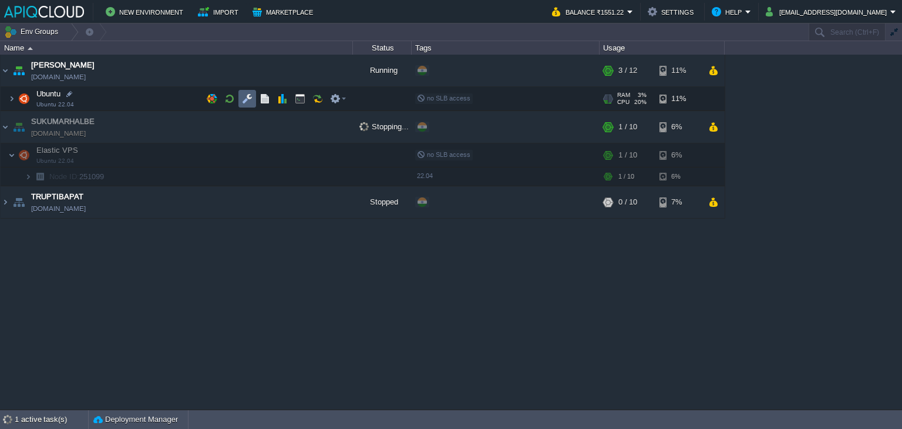
click at [245, 99] on button "button" at bounding box center [247, 98] width 11 height 11
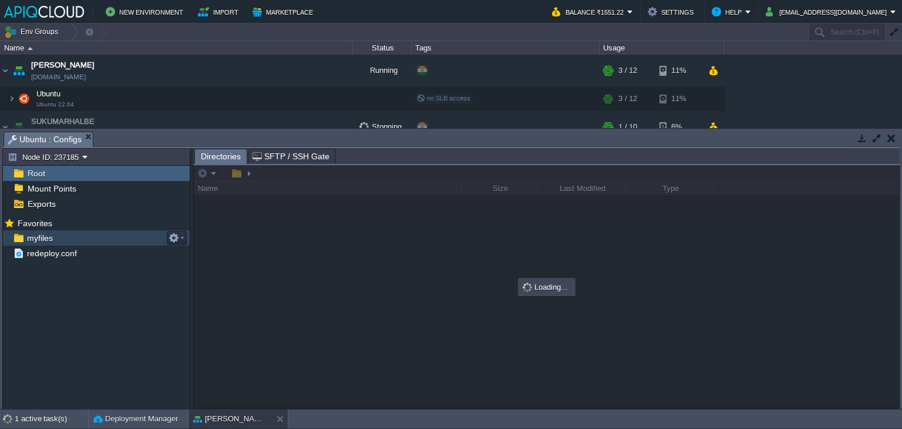
click at [33, 239] on span "myfiles" at bounding box center [40, 238] width 30 height 11
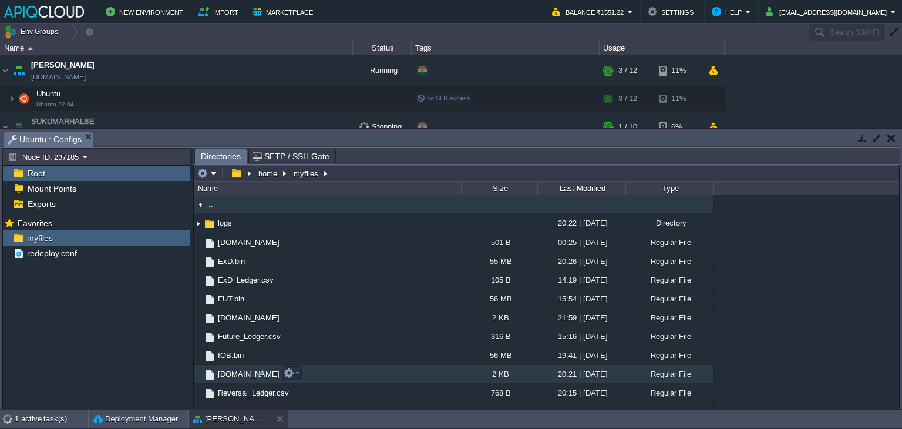
click at [227, 369] on span "[DOMAIN_NAME]" at bounding box center [248, 374] width 65 height 10
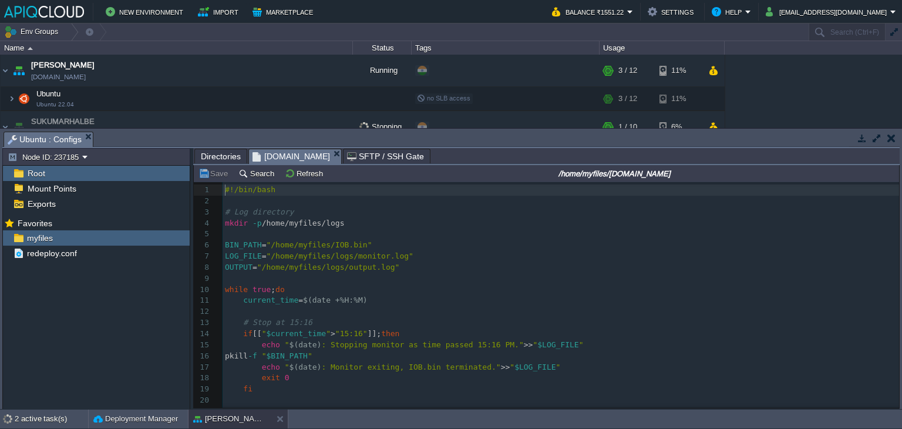
scroll to position [4, 0]
click at [306, 322] on div "51 1 #!/bin/bash 2 ​ 3 # Log directory 4 mkdir -p /home/myfiles/logs 5 ​ 6 BIN_…" at bounding box center [561, 350] width 676 height 332
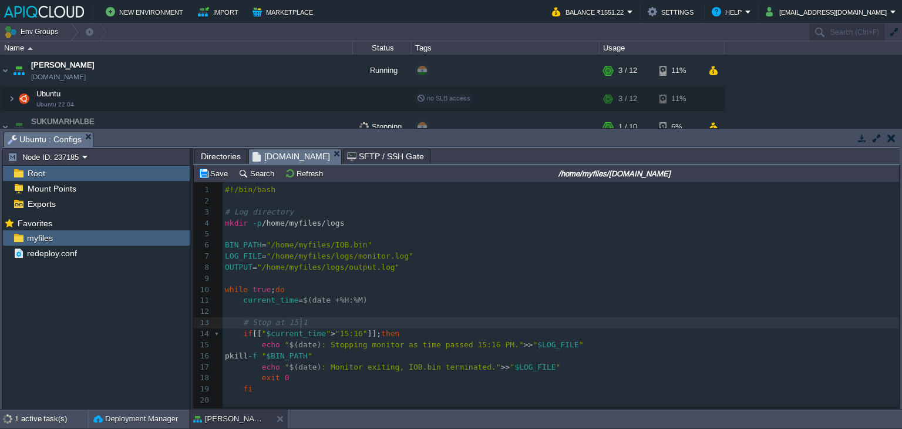
type textarea "5"
click at [366, 334] on span ""15:16"" at bounding box center [351, 333] width 32 height 9
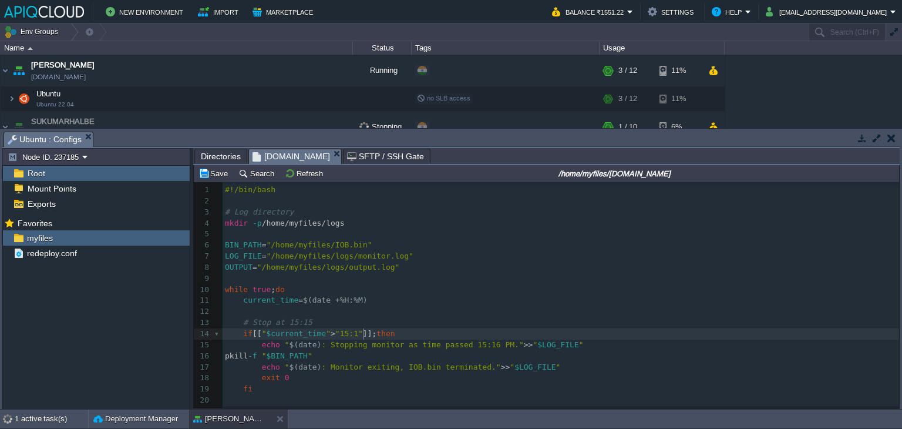
type textarea "5"
click at [478, 343] on div "xxxxxxxxxx 1 #!/bin/bash 2 ​ 3 # Log directory 4 mkdir -p /home/myfiles/logs 5 …" at bounding box center [561, 350] width 676 height 332
type textarea "5"
click at [220, 177] on button "Save" at bounding box center [214, 173] width 33 height 11
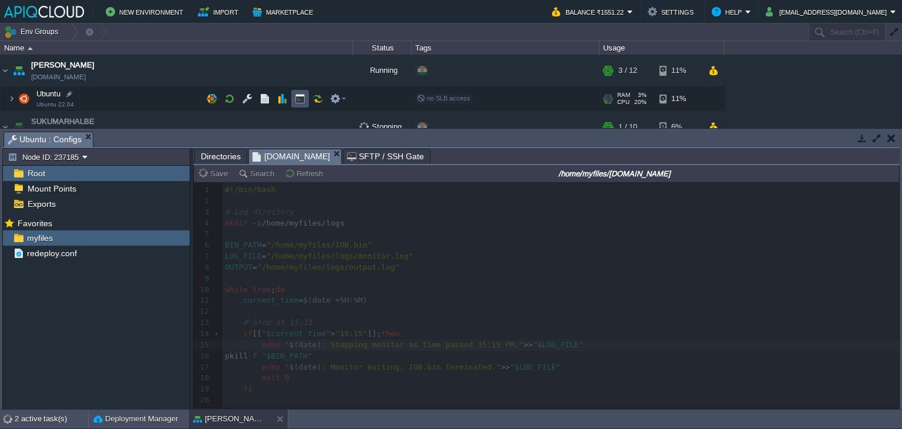
click at [303, 99] on button "button" at bounding box center [300, 98] width 11 height 11
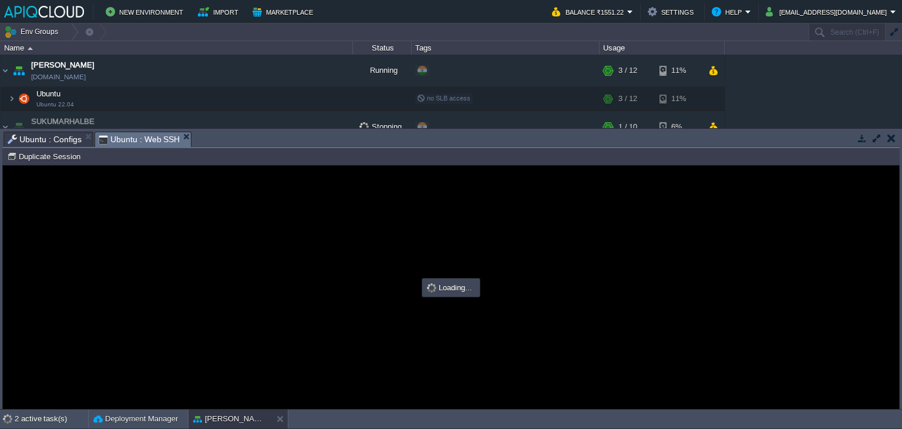
scroll to position [0, 0]
click at [42, 133] on span "Ubuntu : Configs" at bounding box center [45, 139] width 74 height 14
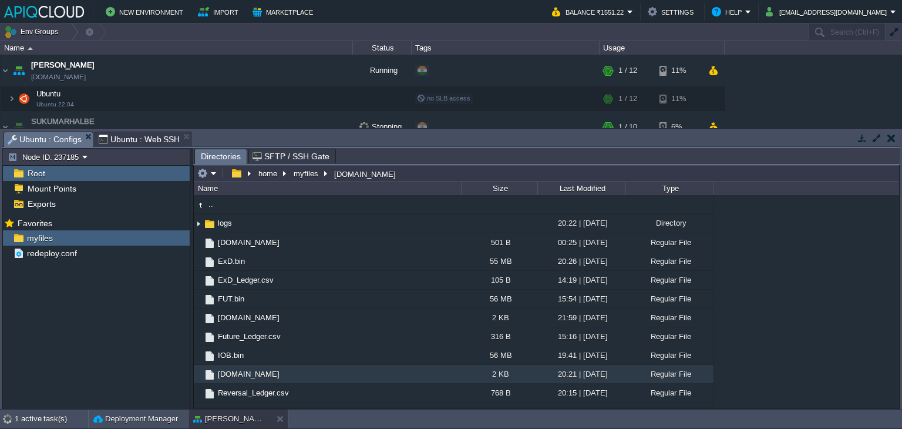
type input "#000000"
click at [149, 134] on span "Ubuntu : Web SSH" at bounding box center [140, 139] width 82 height 14
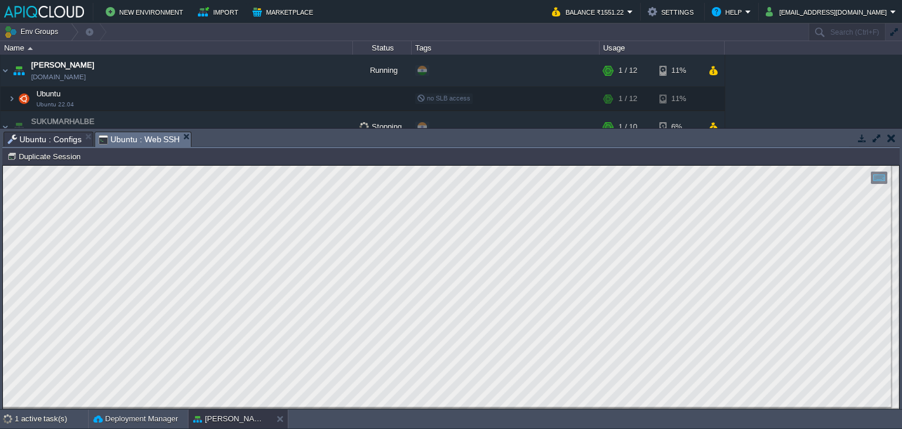
click at [894, 134] on button "button" at bounding box center [891, 138] width 8 height 11
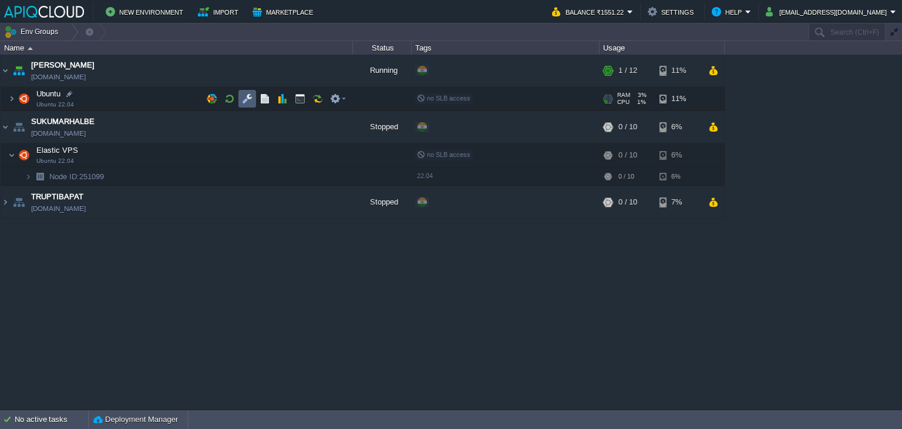
click at [252, 98] on button "button" at bounding box center [247, 98] width 11 height 11
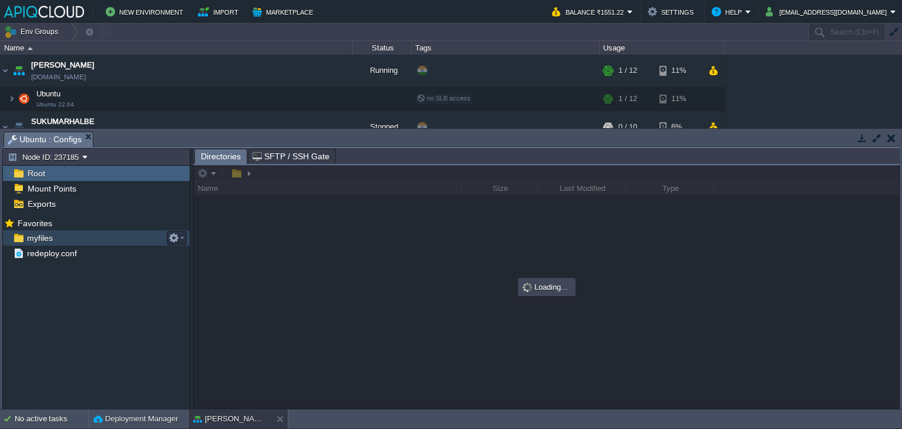
click at [45, 238] on span "myfiles" at bounding box center [40, 238] width 30 height 11
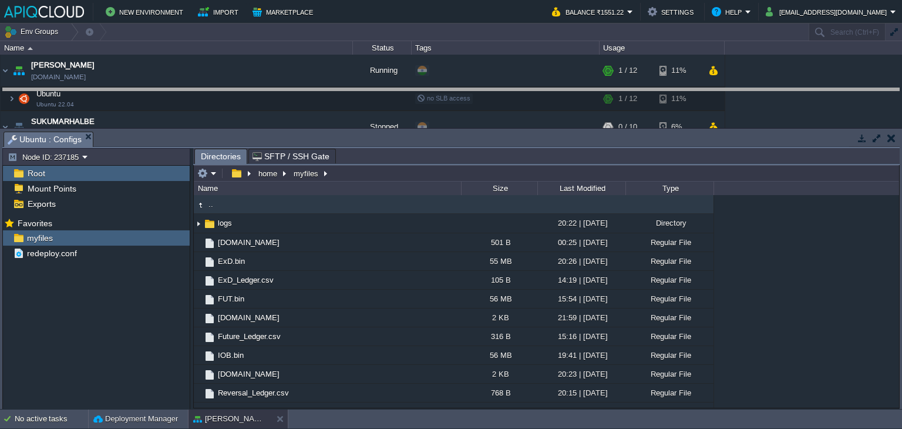
drag, startPoint x: 350, startPoint y: 144, endPoint x: 353, endPoint y: 100, distance: 43.6
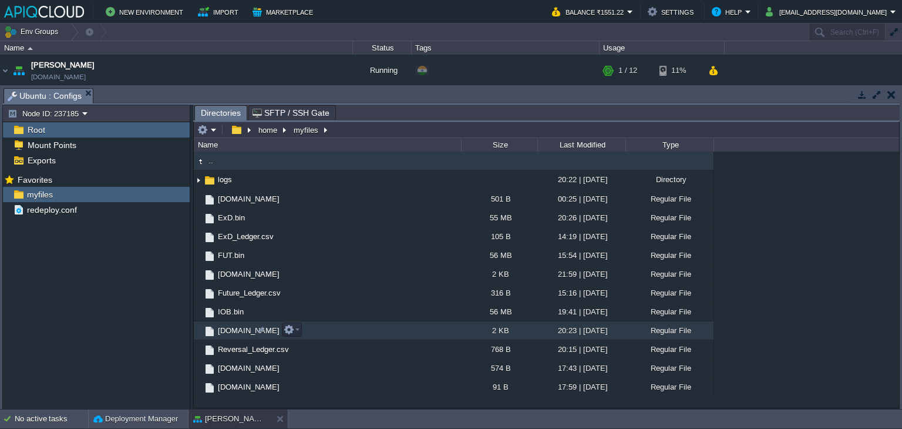
click at [233, 327] on span "[DOMAIN_NAME]" at bounding box center [248, 330] width 65 height 10
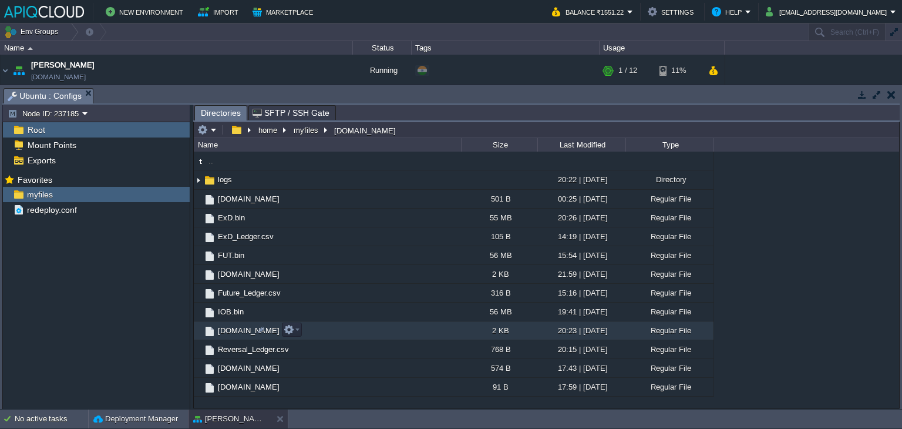
click at [233, 327] on span "[DOMAIN_NAME]" at bounding box center [248, 330] width 65 height 10
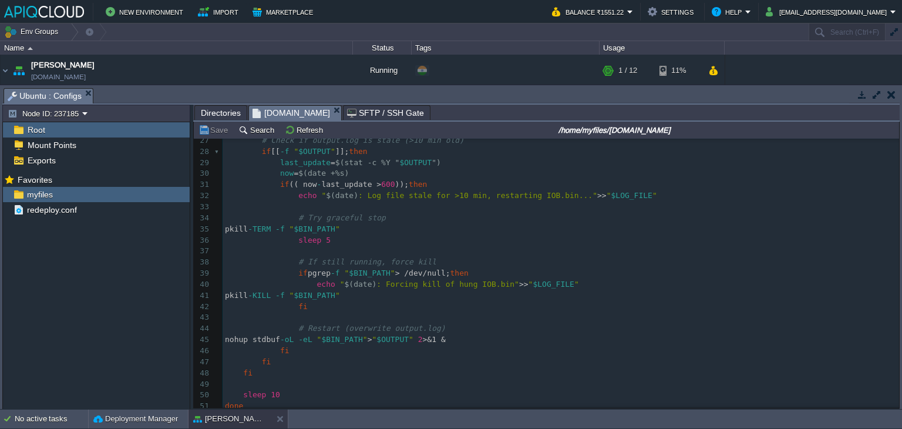
scroll to position [299, 0]
click at [887, 91] on button "button" at bounding box center [891, 94] width 8 height 11
